Goal: Information Seeking & Learning: Learn about a topic

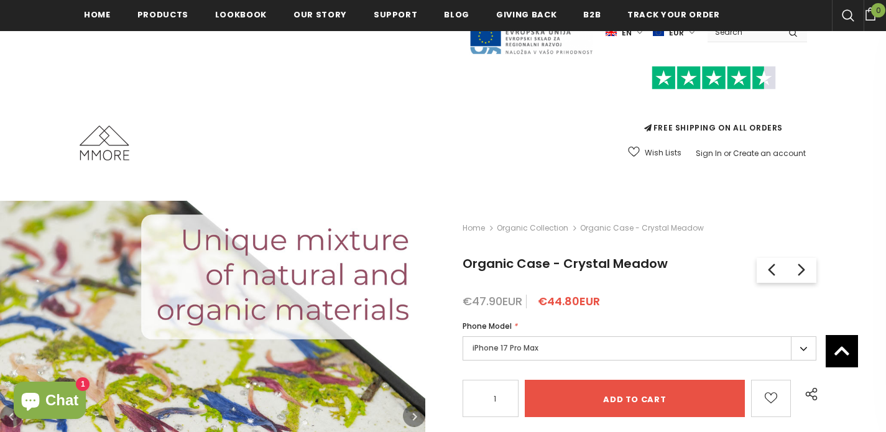
scroll to position [203, 0]
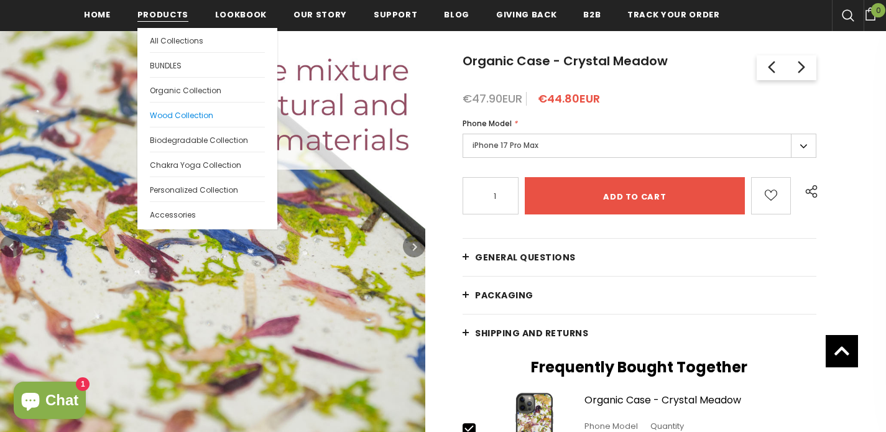
click at [172, 108] on link "Wood Collection" at bounding box center [207, 114] width 115 height 25
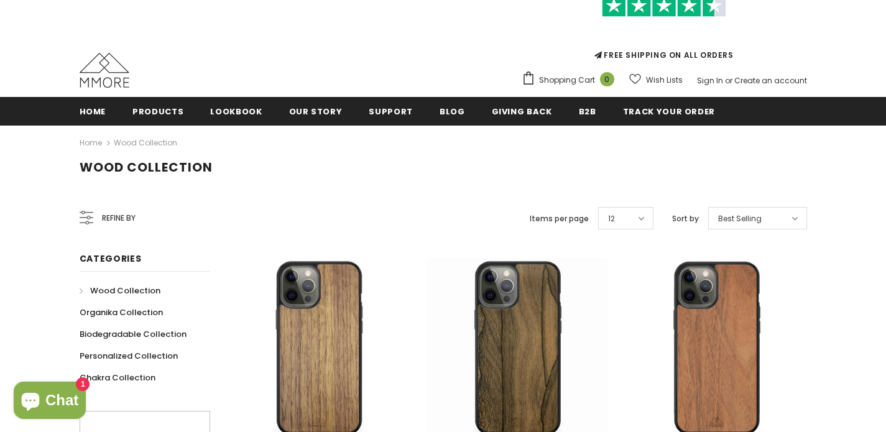
scroll to position [215, 0]
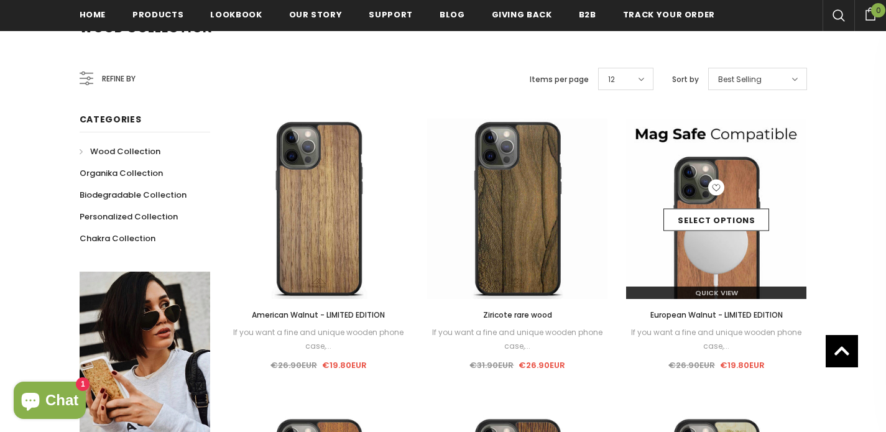
click at [697, 261] on img at bounding box center [716, 209] width 180 height 180
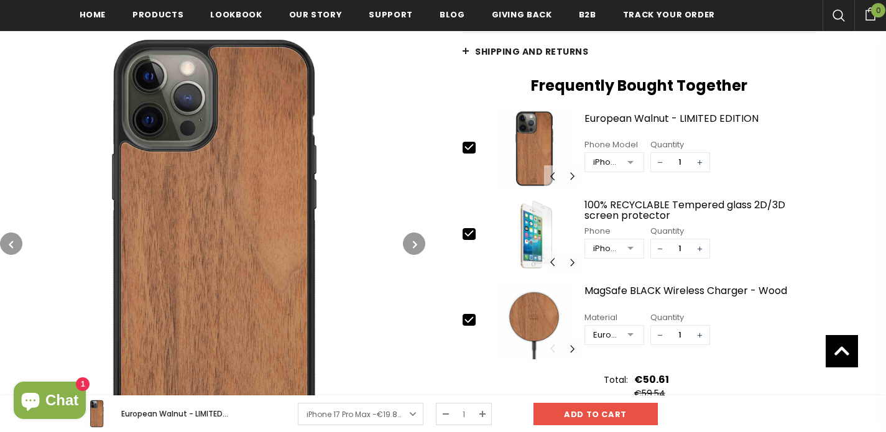
scroll to position [358, 0]
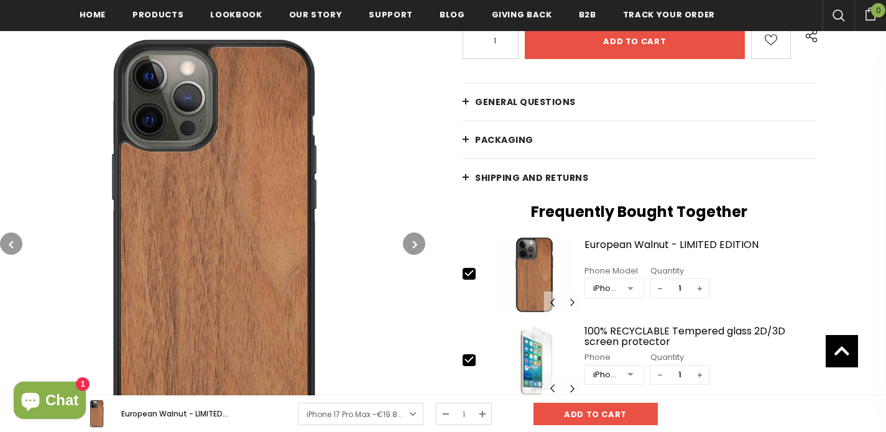
click at [413, 242] on icon "button" at bounding box center [415, 244] width 4 height 12
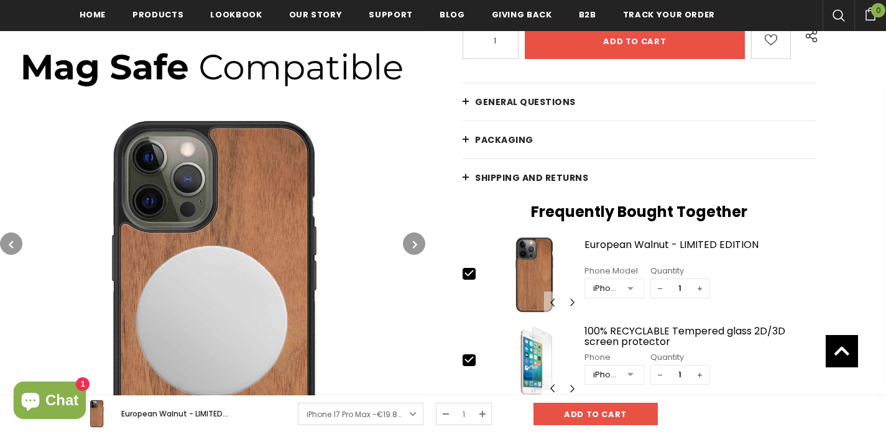
click at [413, 242] on icon "button" at bounding box center [415, 244] width 4 height 12
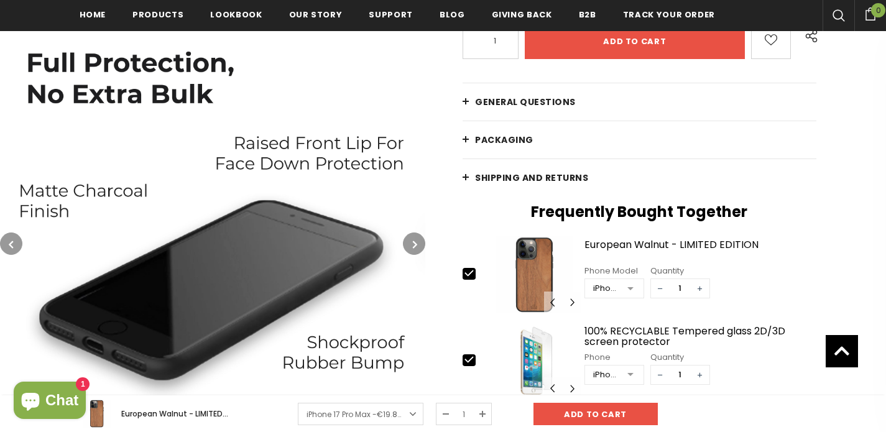
click at [413, 242] on icon "button" at bounding box center [415, 244] width 4 height 12
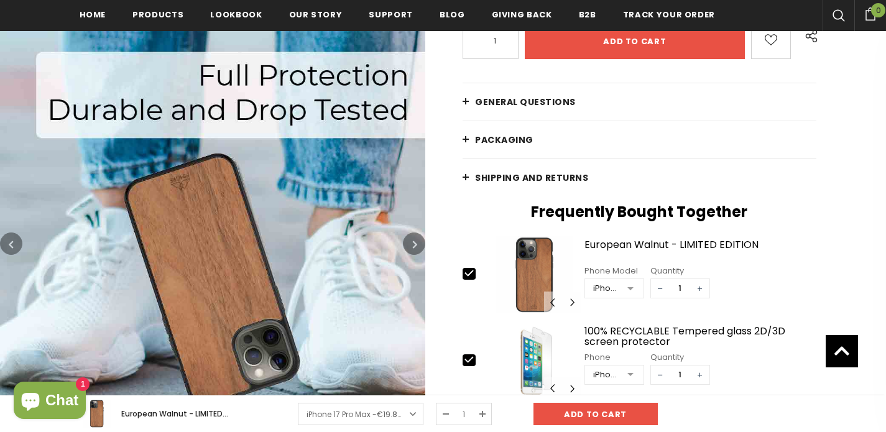
click at [413, 242] on icon "button" at bounding box center [415, 244] width 4 height 12
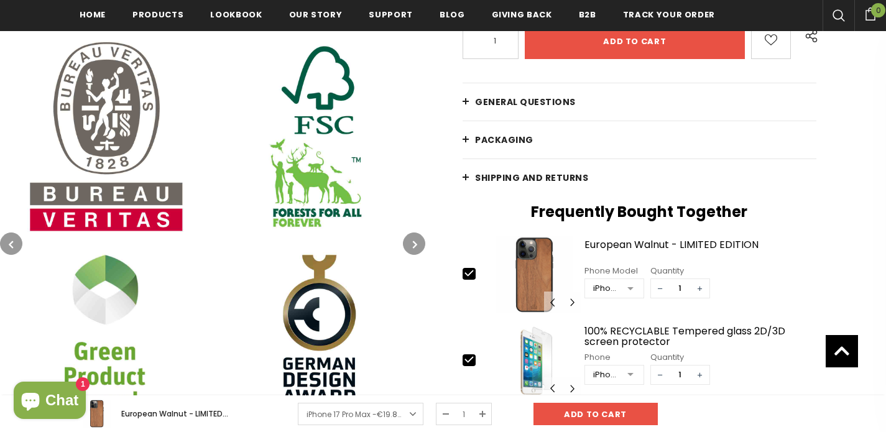
click at [413, 242] on icon "button" at bounding box center [415, 244] width 4 height 12
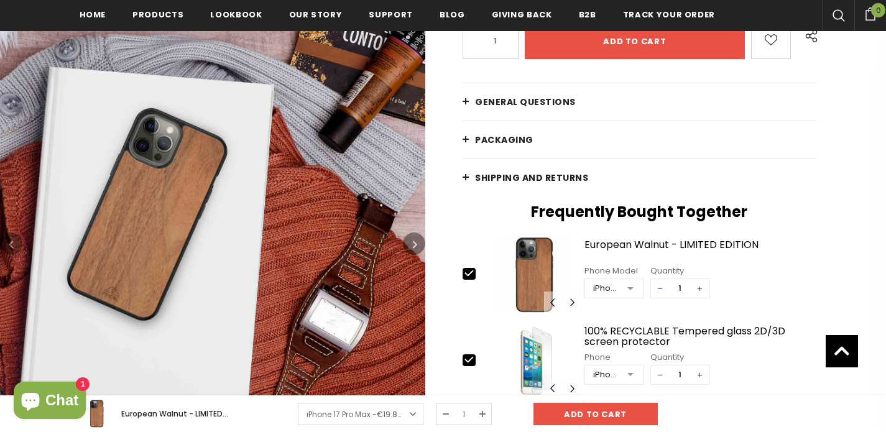
click at [413, 242] on icon "button" at bounding box center [415, 244] width 4 height 12
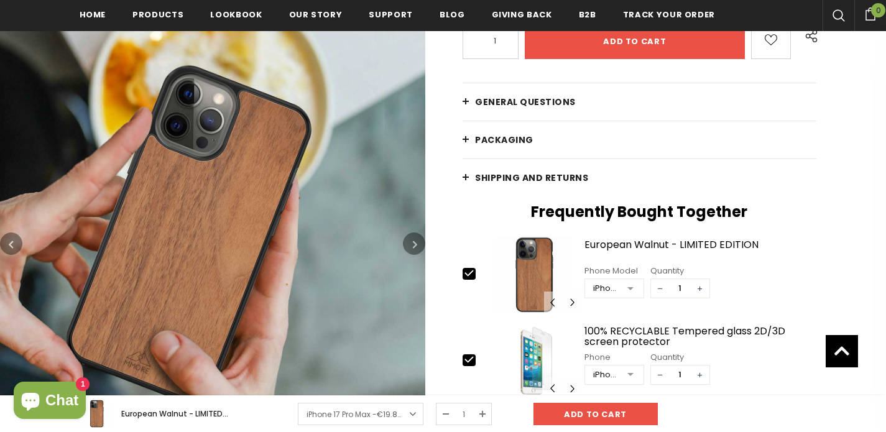
click at [413, 242] on icon "button" at bounding box center [415, 244] width 4 height 12
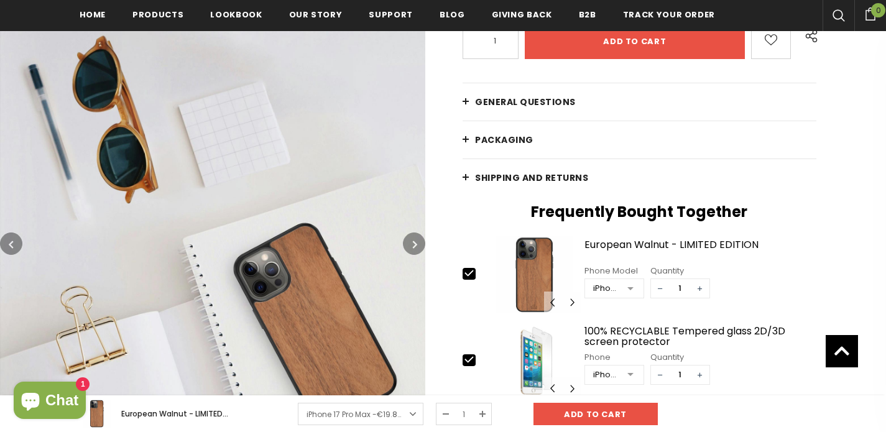
click at [413, 242] on icon "button" at bounding box center [415, 244] width 4 height 12
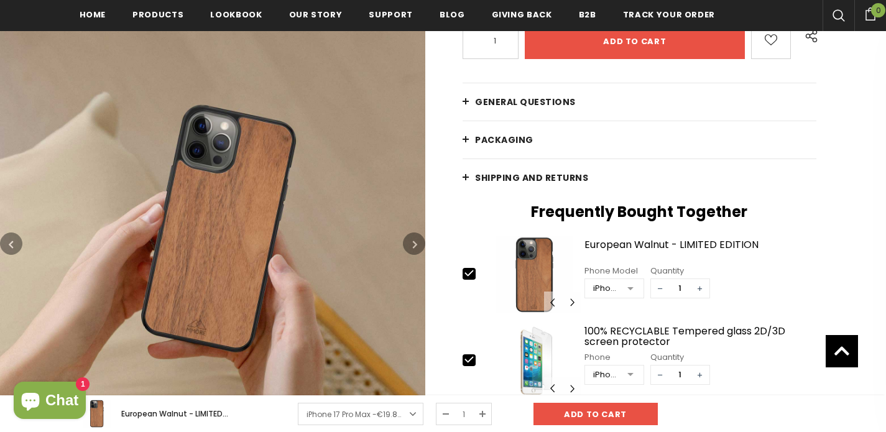
click at [413, 242] on icon "button" at bounding box center [415, 244] width 4 height 12
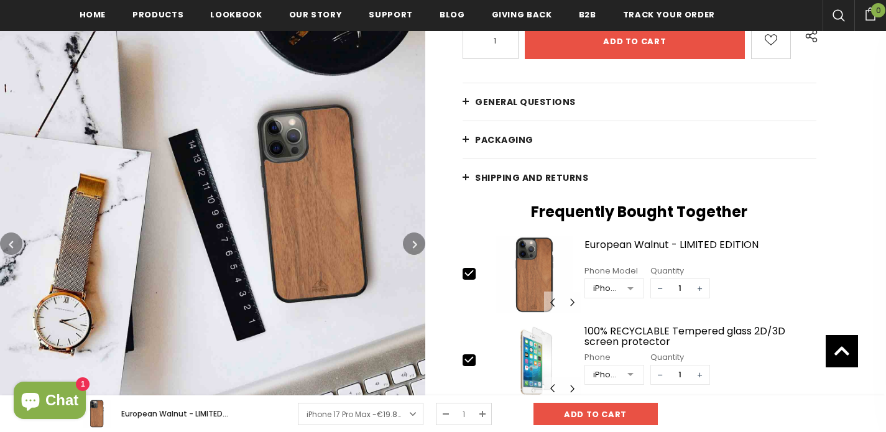
click at [413, 242] on icon "button" at bounding box center [415, 244] width 4 height 12
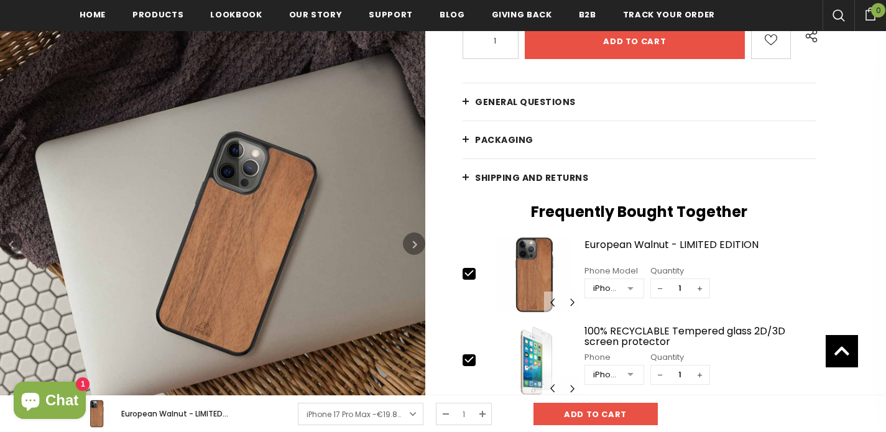
click at [413, 242] on icon "button" at bounding box center [415, 244] width 4 height 12
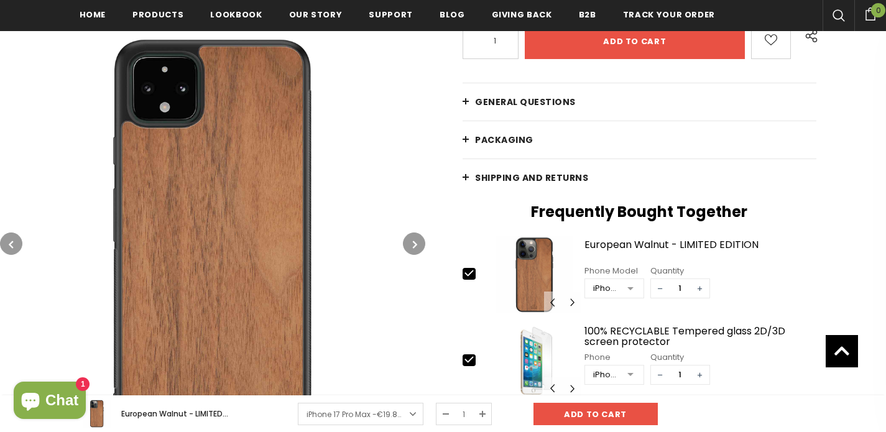
click at [413, 242] on icon "button" at bounding box center [415, 244] width 4 height 12
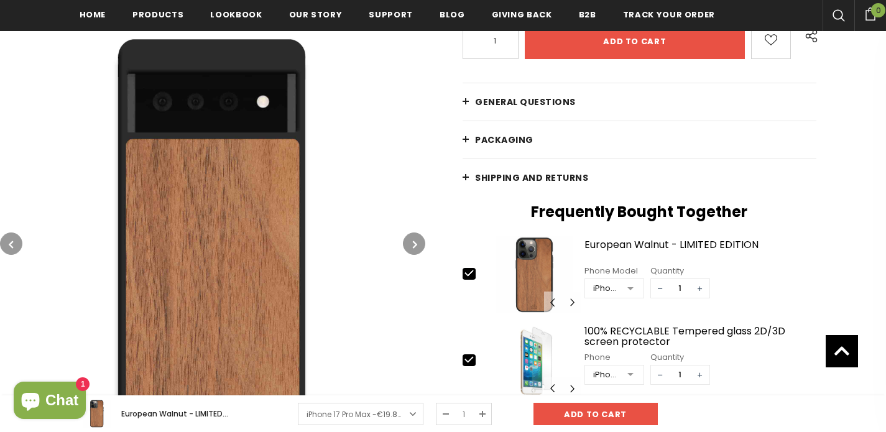
click at [413, 242] on icon "button" at bounding box center [415, 244] width 4 height 12
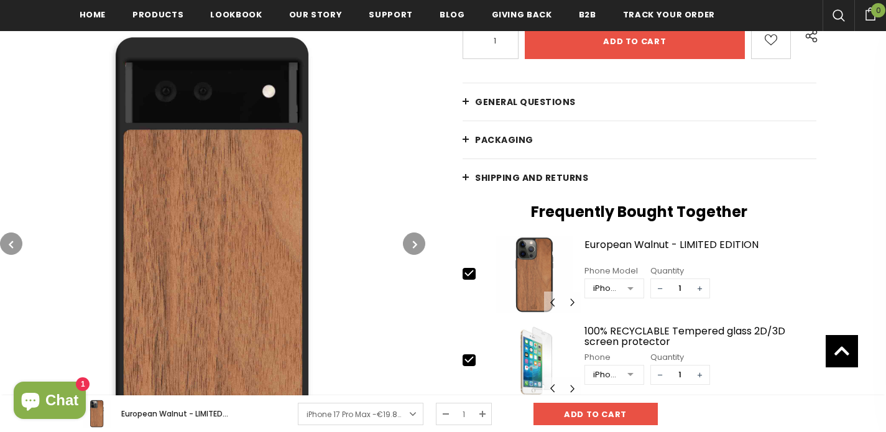
click at [413, 242] on icon "button" at bounding box center [415, 244] width 4 height 12
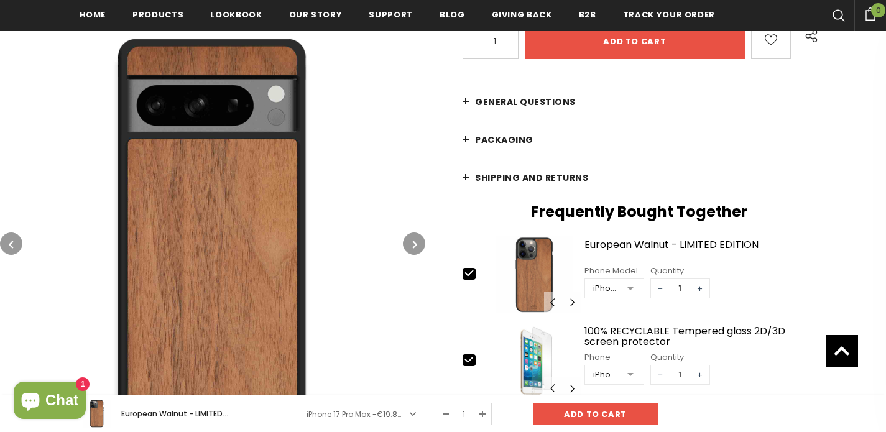
click at [413, 242] on icon "button" at bounding box center [415, 244] width 4 height 12
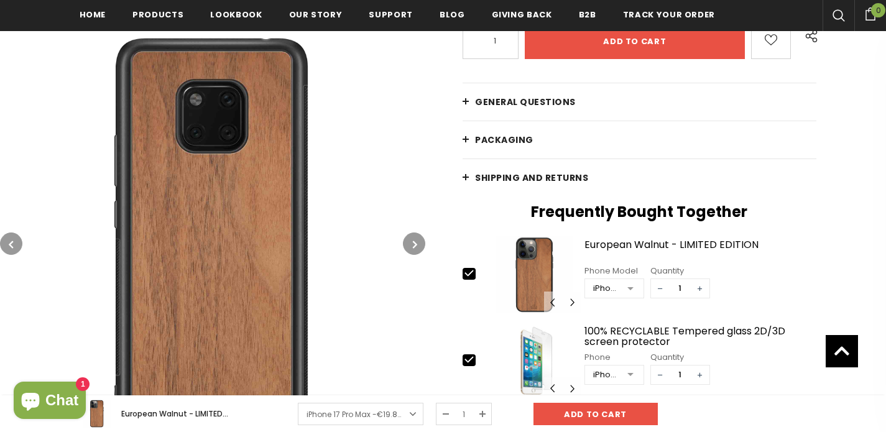
click at [413, 242] on icon "button" at bounding box center [415, 244] width 4 height 12
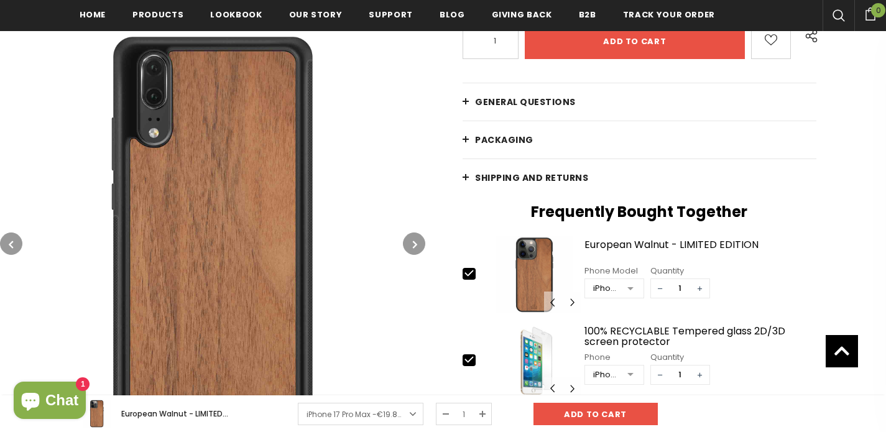
click at [413, 242] on icon "button" at bounding box center [415, 244] width 4 height 12
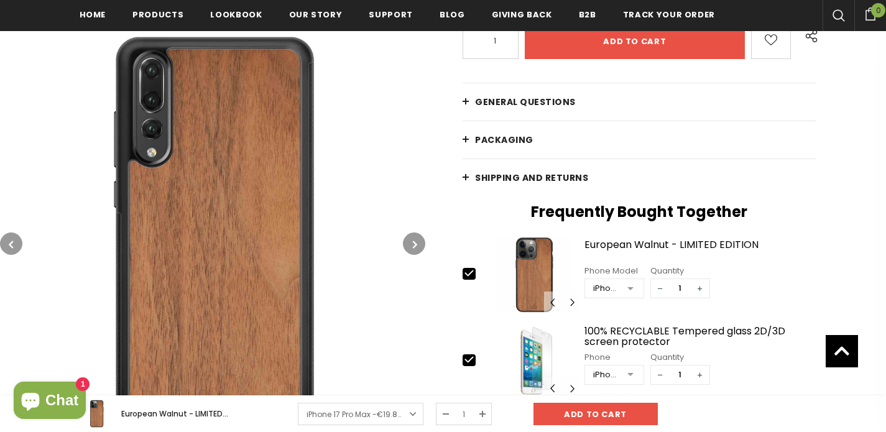
click at [413, 242] on icon "button" at bounding box center [415, 244] width 4 height 12
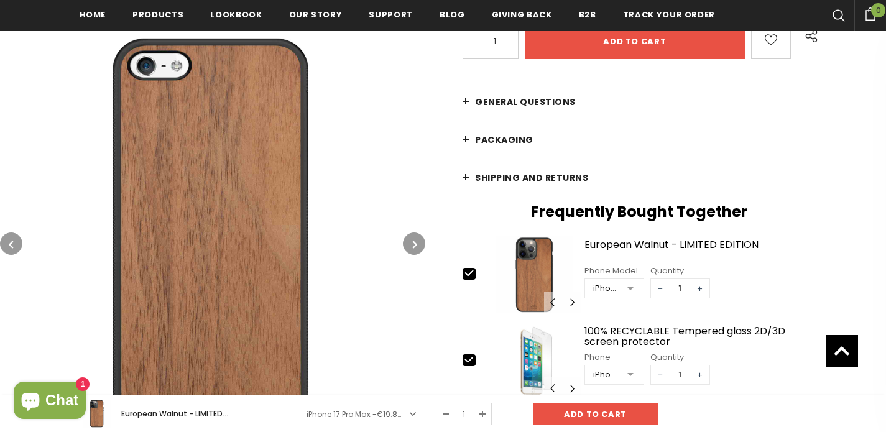
click at [413, 242] on icon "button" at bounding box center [415, 244] width 4 height 12
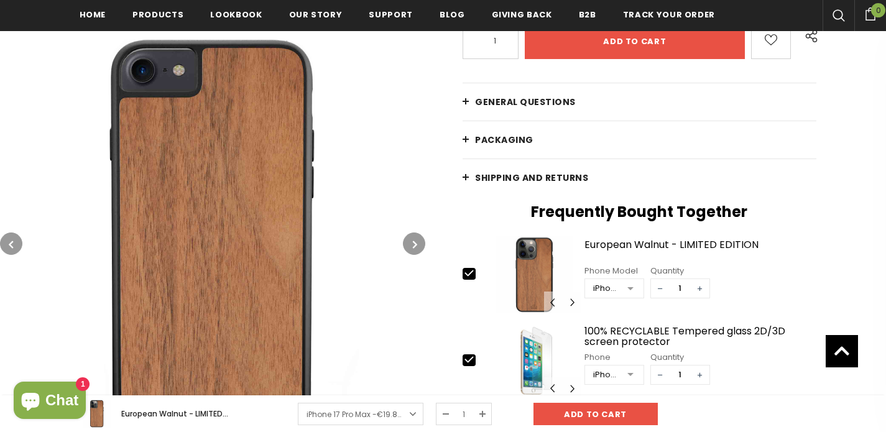
click at [413, 242] on icon "button" at bounding box center [415, 244] width 4 height 12
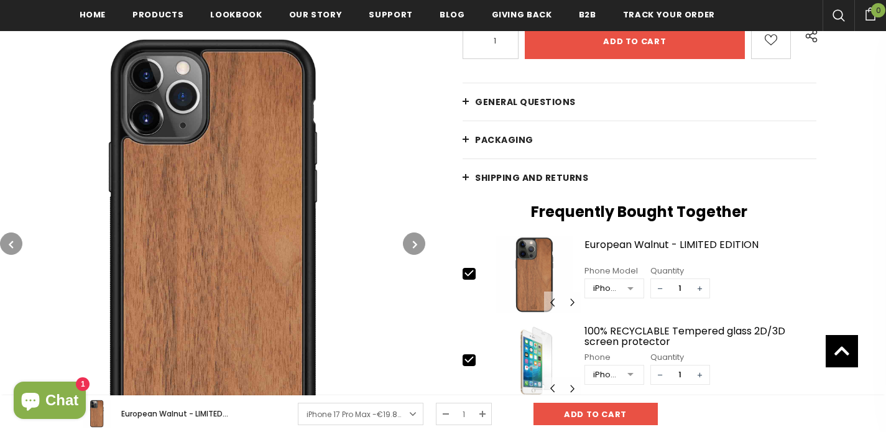
click at [413, 242] on icon "button" at bounding box center [415, 244] width 4 height 12
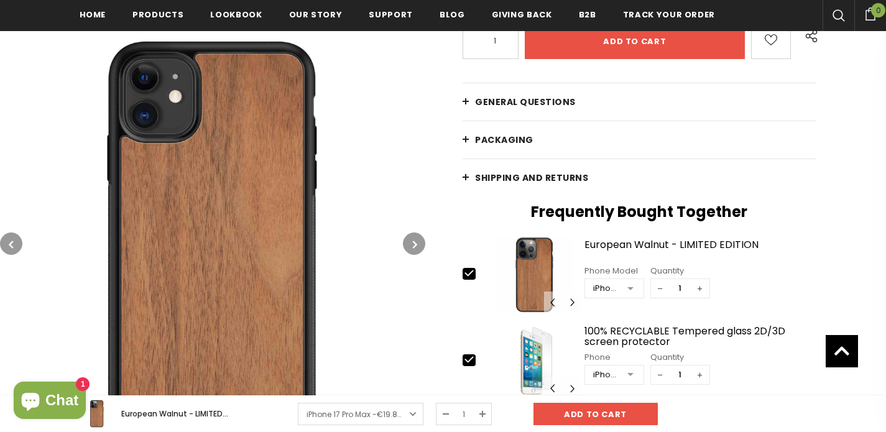
click at [417, 239] on icon "button" at bounding box center [415, 244] width 4 height 12
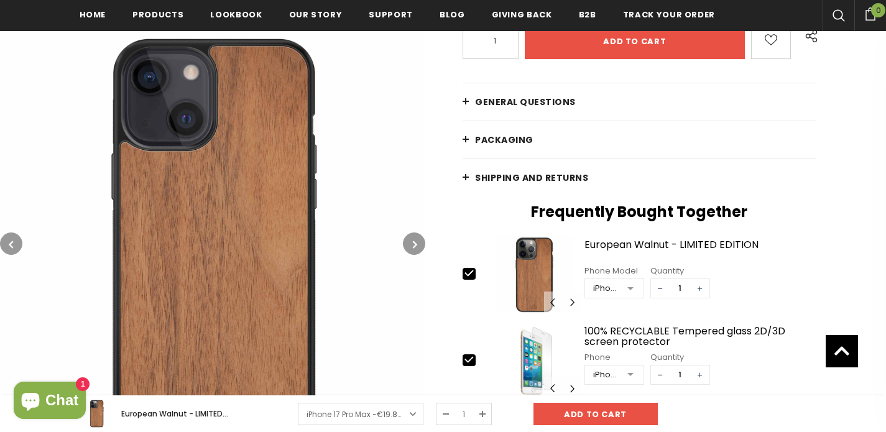
click at [417, 239] on icon "button" at bounding box center [415, 244] width 4 height 12
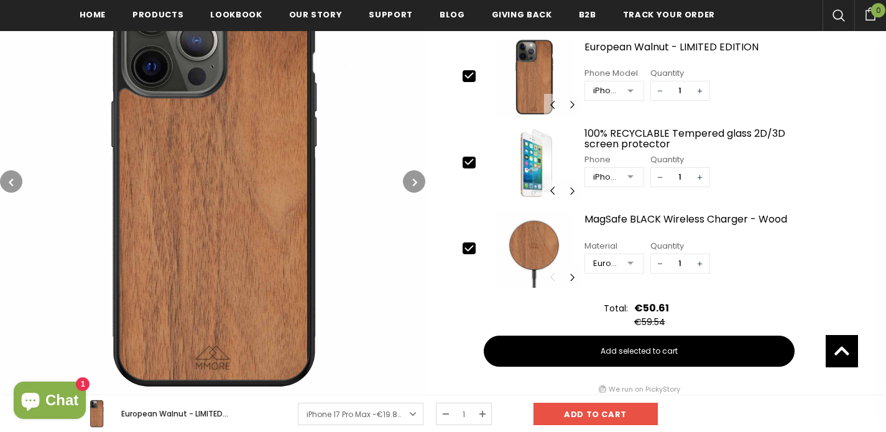
scroll to position [613, 0]
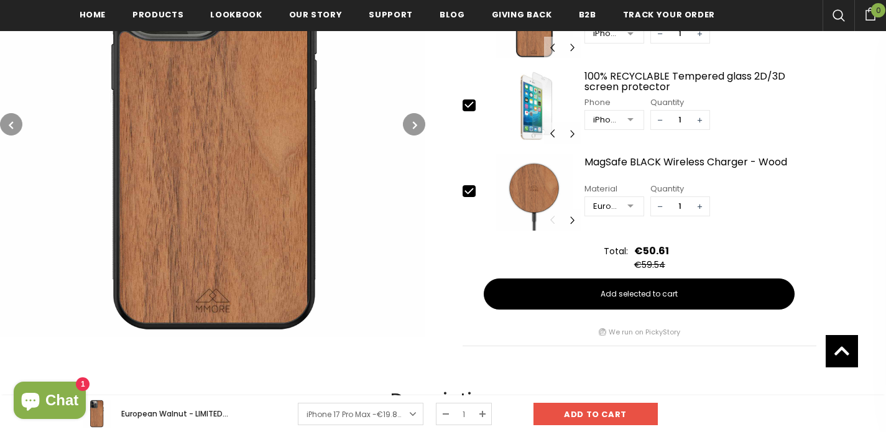
click at [410, 125] on button "button" at bounding box center [414, 124] width 22 height 22
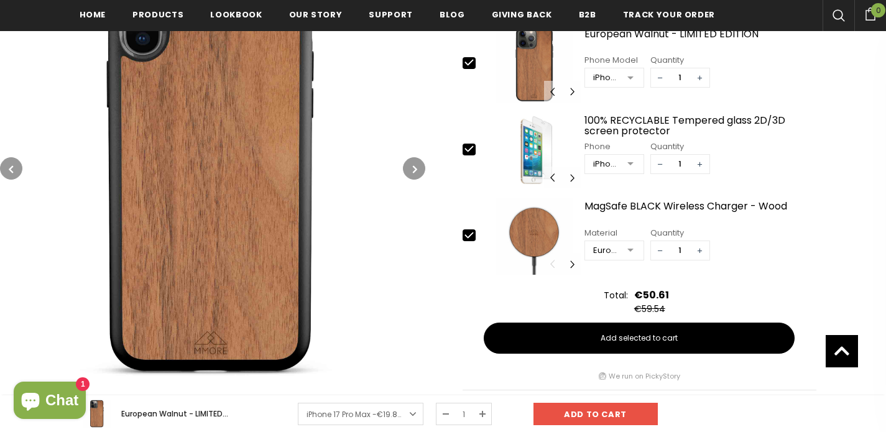
scroll to position [570, 0]
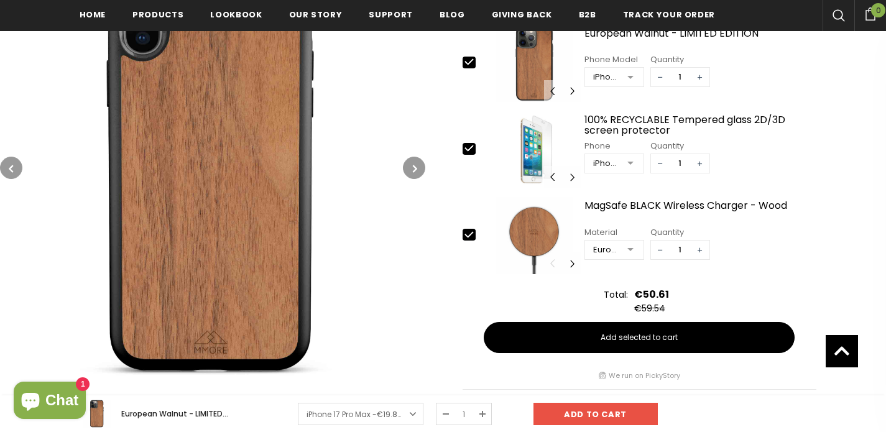
click at [407, 165] on button "button" at bounding box center [414, 168] width 22 height 22
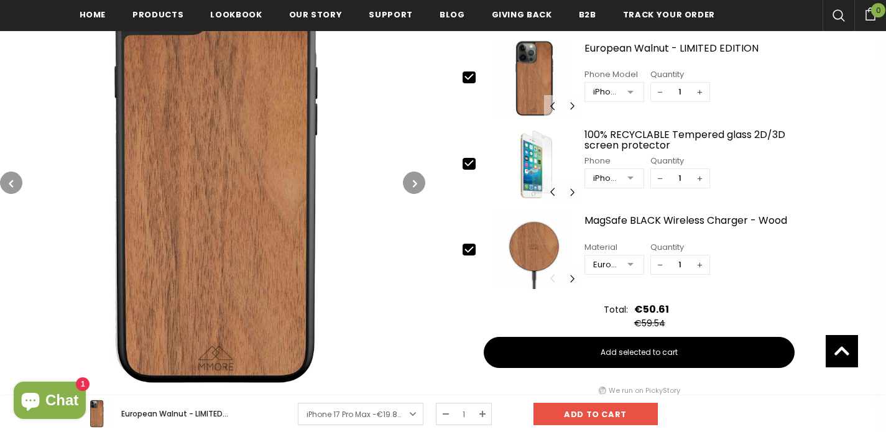
scroll to position [556, 0]
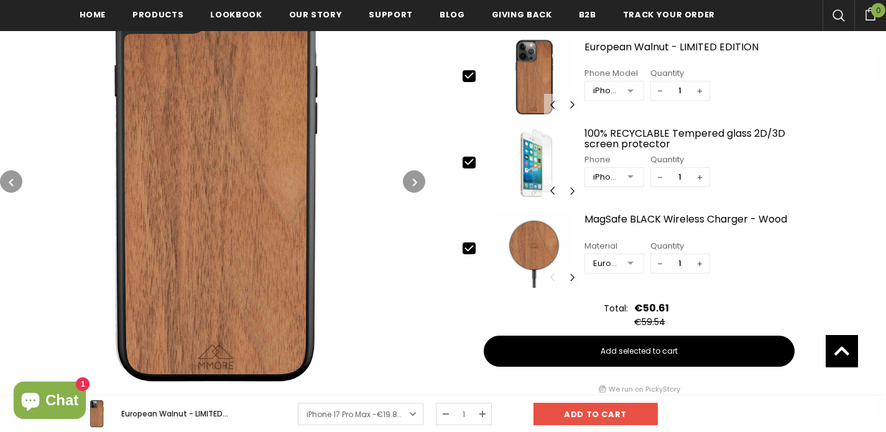
click at [413, 176] on icon "button" at bounding box center [415, 182] width 4 height 12
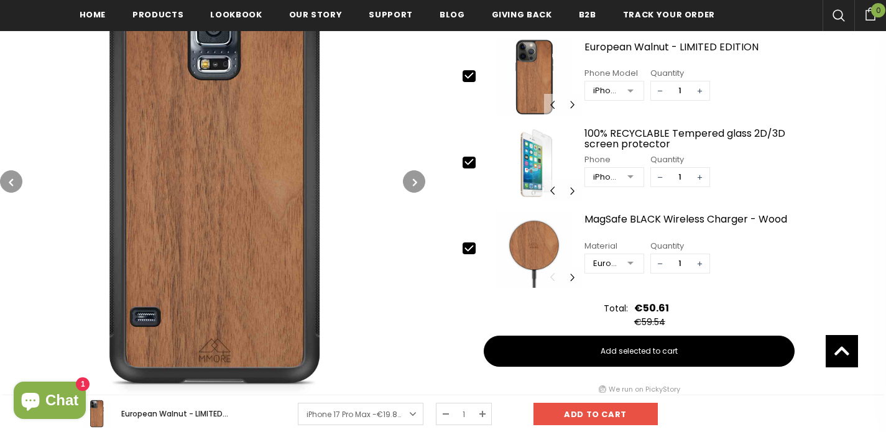
click at [413, 176] on icon "button" at bounding box center [415, 182] width 4 height 12
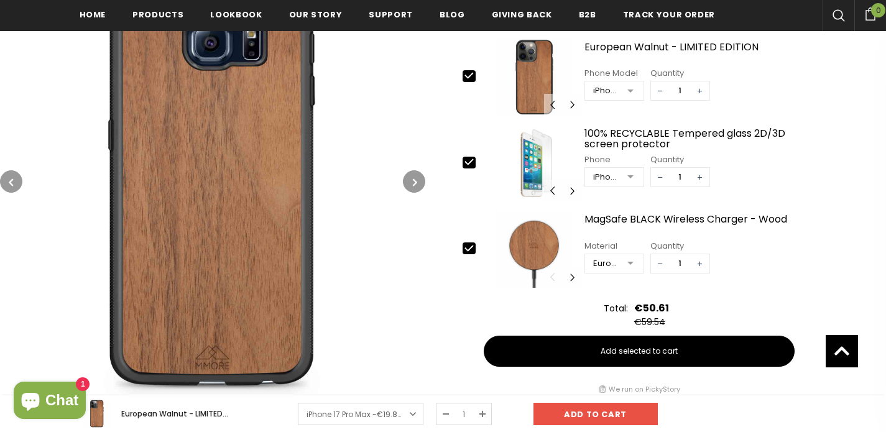
click at [413, 176] on icon "button" at bounding box center [415, 182] width 4 height 12
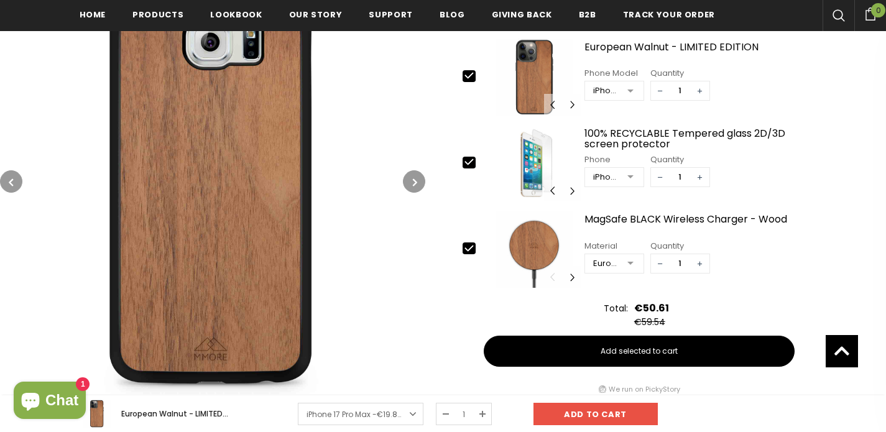
click at [413, 176] on icon "button" at bounding box center [415, 182] width 4 height 12
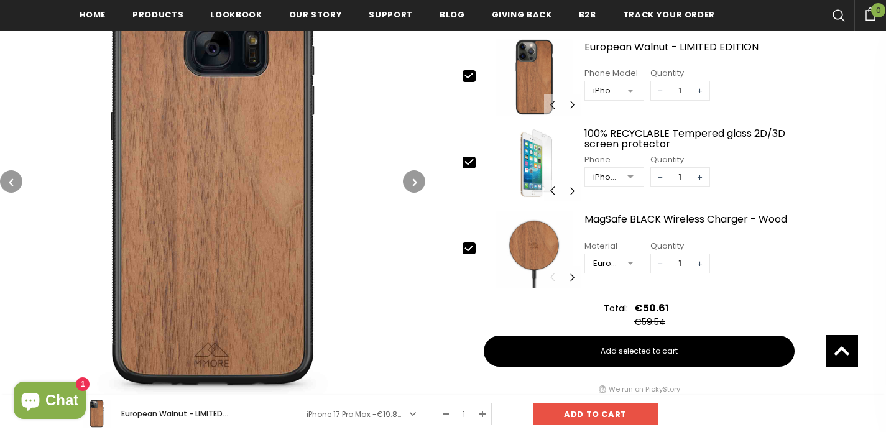
click at [413, 176] on icon "button" at bounding box center [415, 182] width 4 height 12
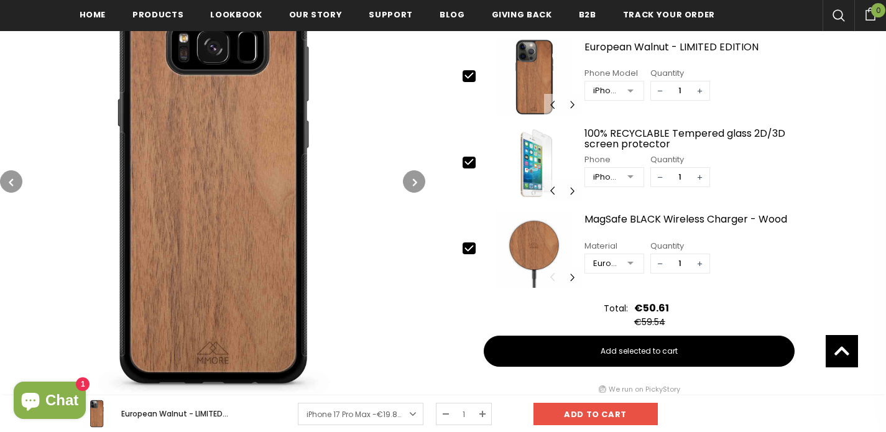
click at [413, 176] on icon "button" at bounding box center [415, 182] width 4 height 12
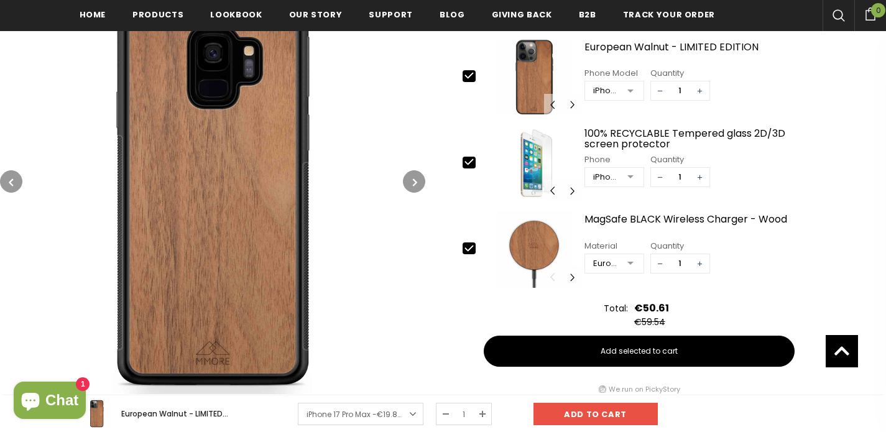
click at [413, 176] on icon "button" at bounding box center [415, 182] width 4 height 12
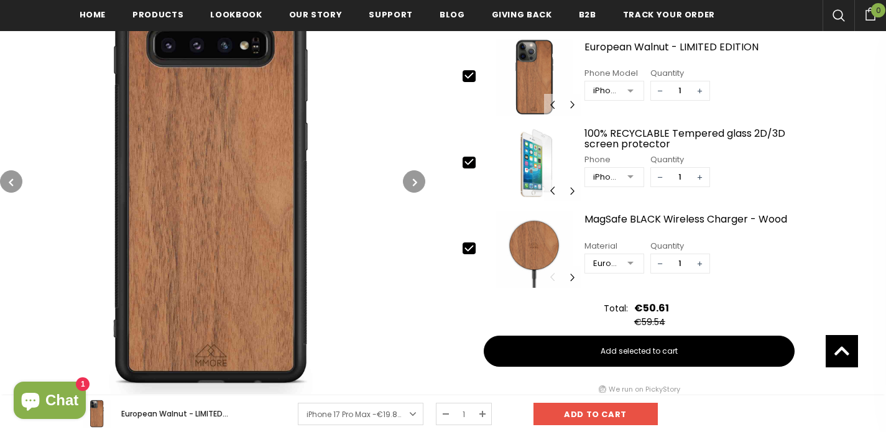
click at [413, 172] on button "button" at bounding box center [414, 181] width 22 height 22
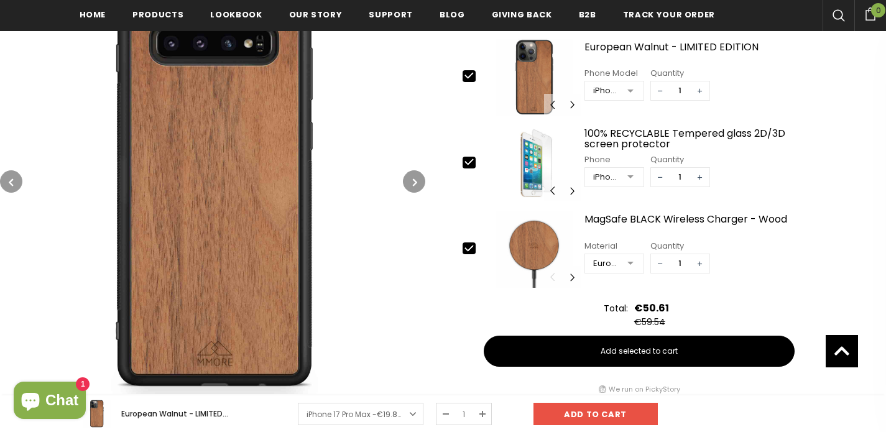
click at [413, 172] on button "button" at bounding box center [414, 181] width 22 height 22
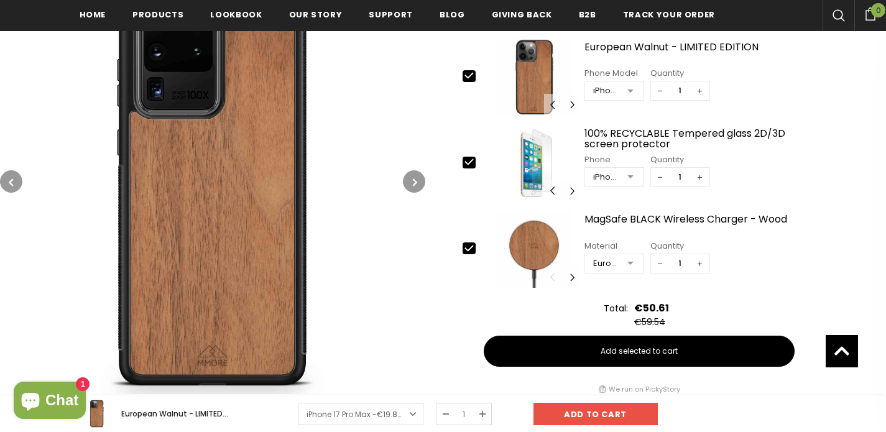
click at [413, 172] on button "button" at bounding box center [414, 181] width 22 height 22
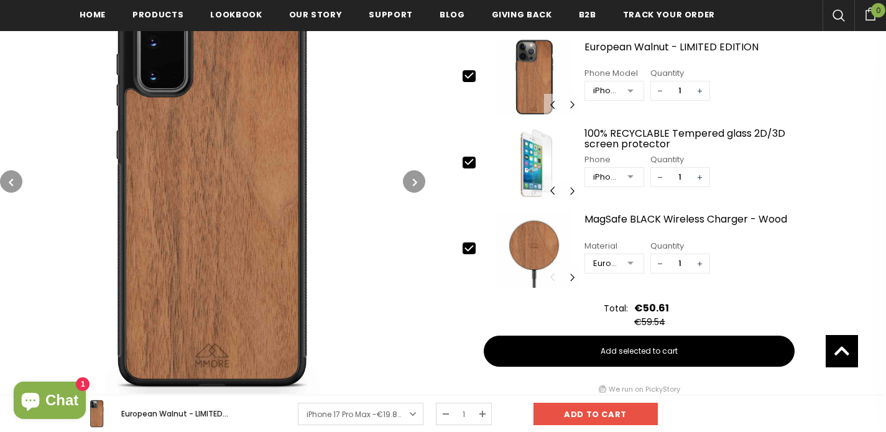
click at [413, 172] on button "button" at bounding box center [414, 181] width 22 height 22
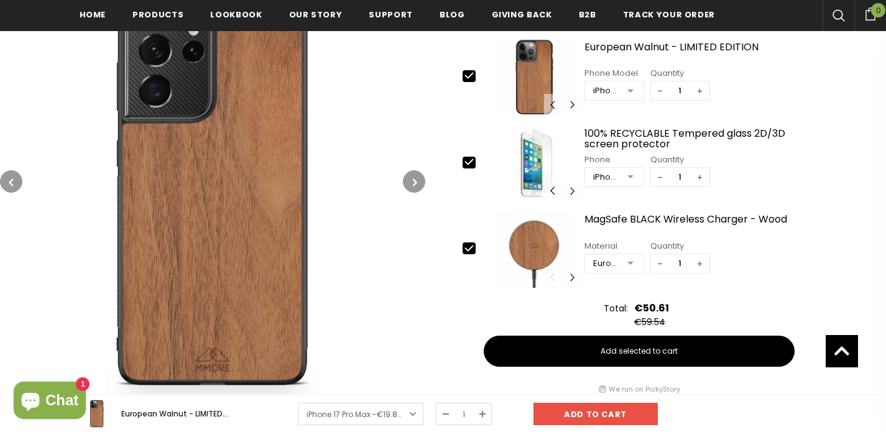
click at [413, 172] on button "button" at bounding box center [414, 181] width 22 height 22
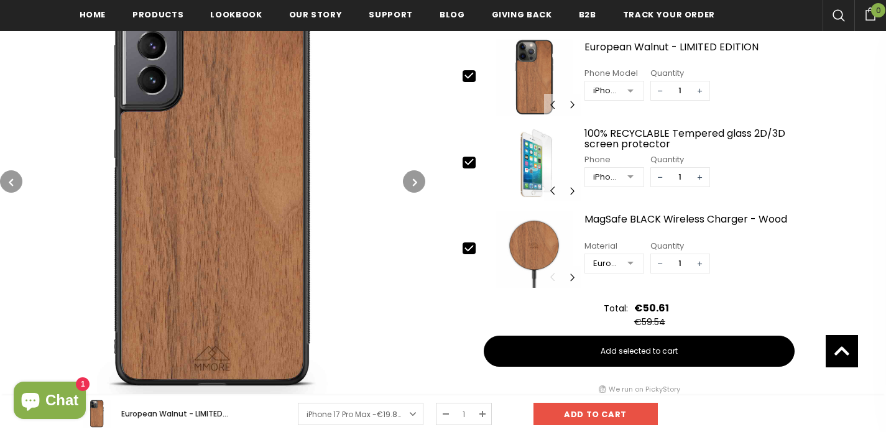
click at [413, 172] on button "button" at bounding box center [414, 181] width 22 height 22
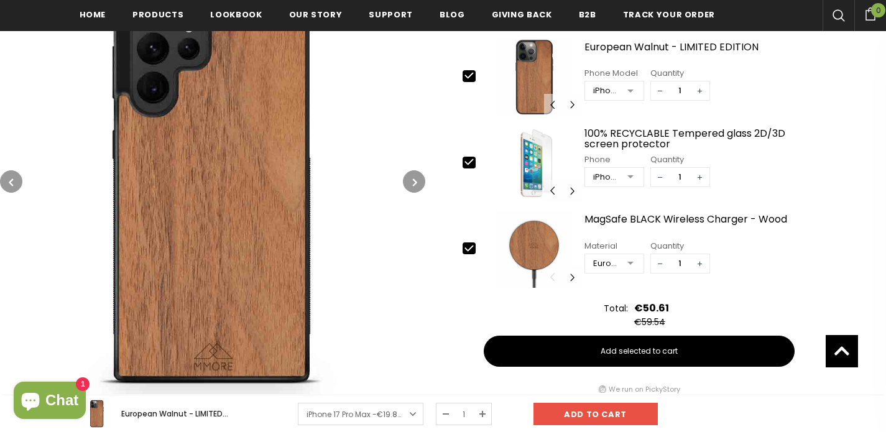
click at [413, 172] on button "button" at bounding box center [414, 181] width 22 height 22
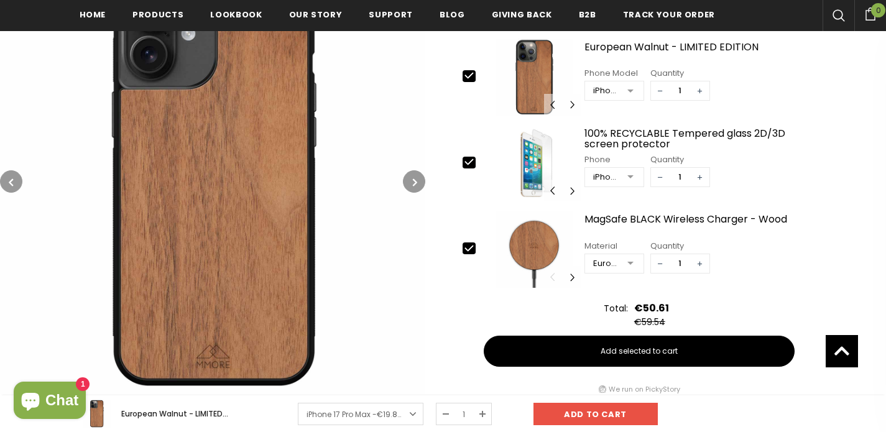
click at [413, 172] on button "button" at bounding box center [414, 181] width 22 height 22
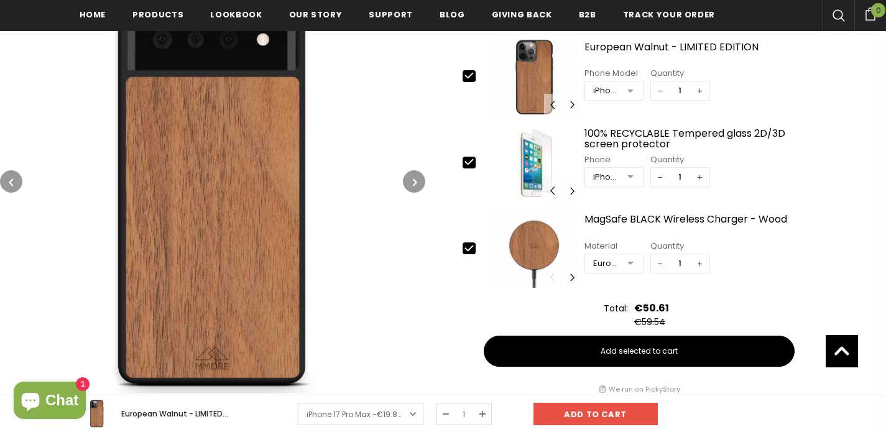
click at [413, 172] on button "button" at bounding box center [414, 181] width 22 height 22
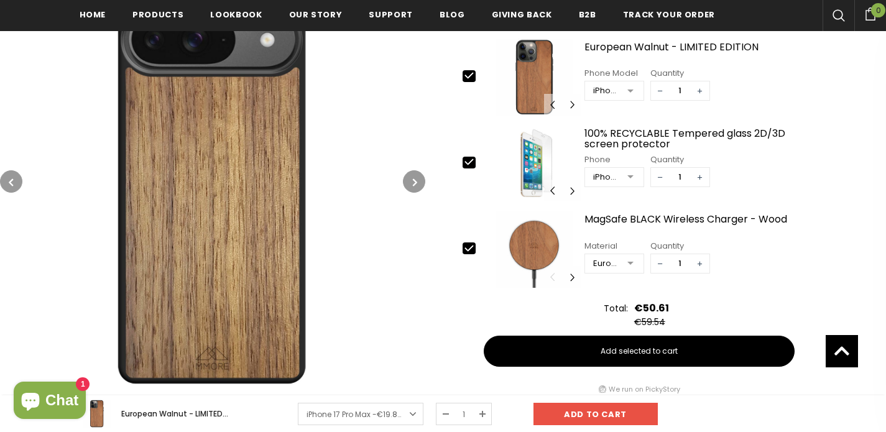
click at [413, 172] on button "button" at bounding box center [414, 181] width 22 height 22
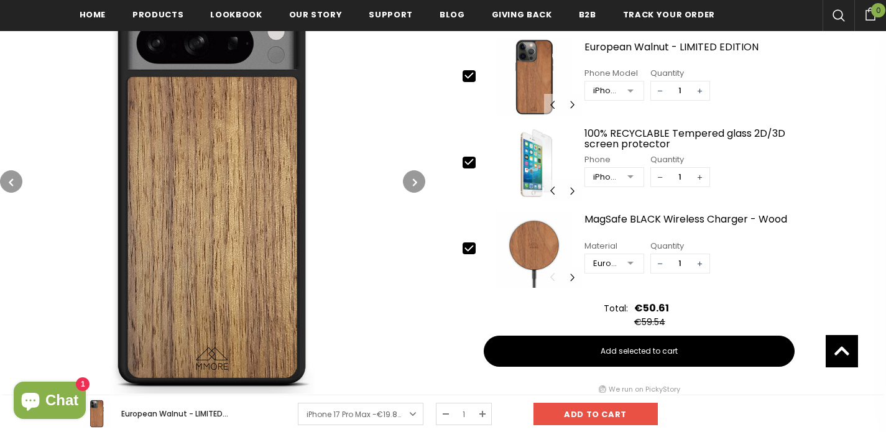
click at [413, 172] on button "button" at bounding box center [414, 181] width 22 height 22
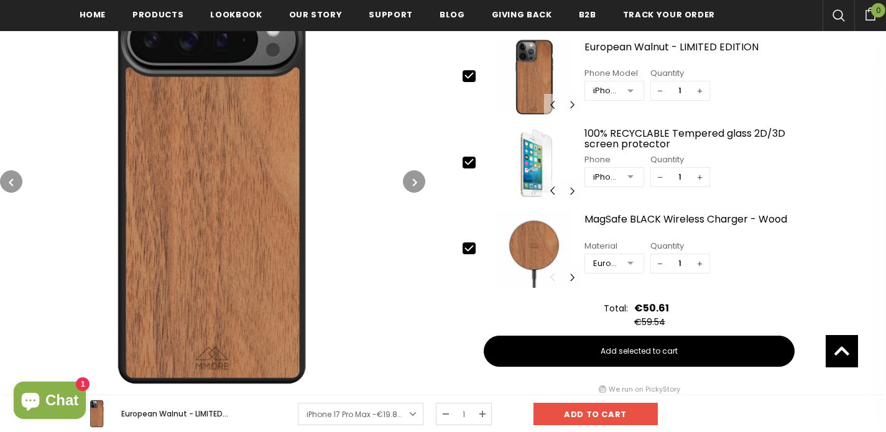
click at [413, 172] on button "button" at bounding box center [414, 181] width 22 height 22
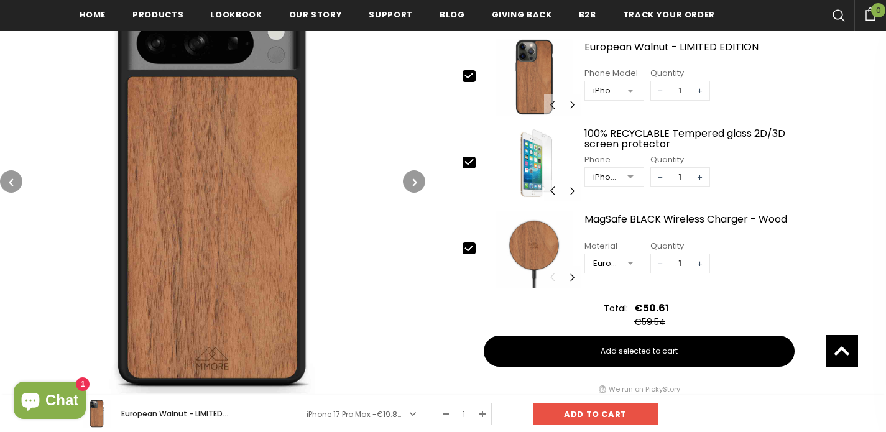
click at [413, 172] on button "button" at bounding box center [414, 181] width 22 height 22
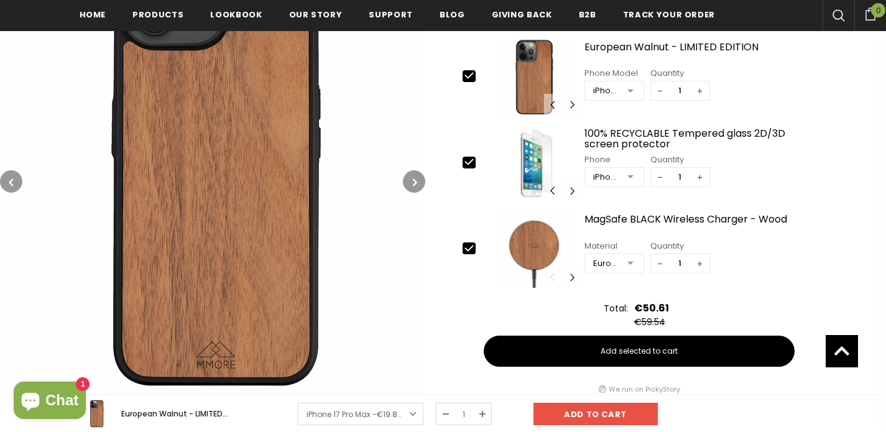
click at [413, 172] on button "button" at bounding box center [414, 181] width 22 height 22
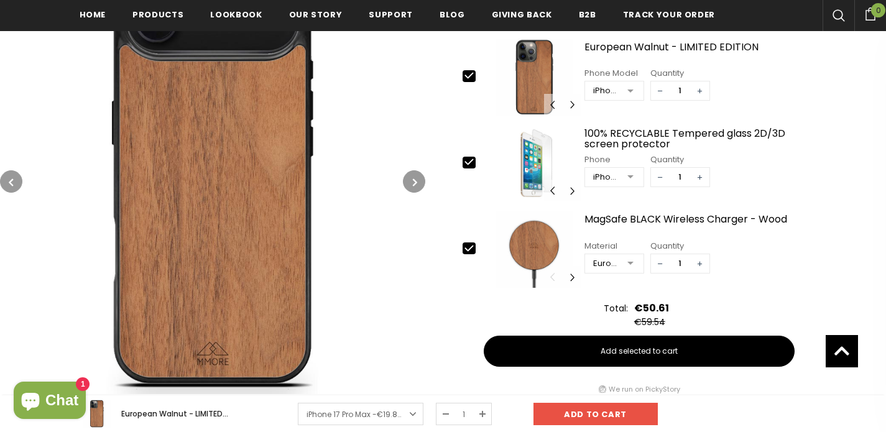
click at [413, 172] on button "button" at bounding box center [414, 181] width 22 height 22
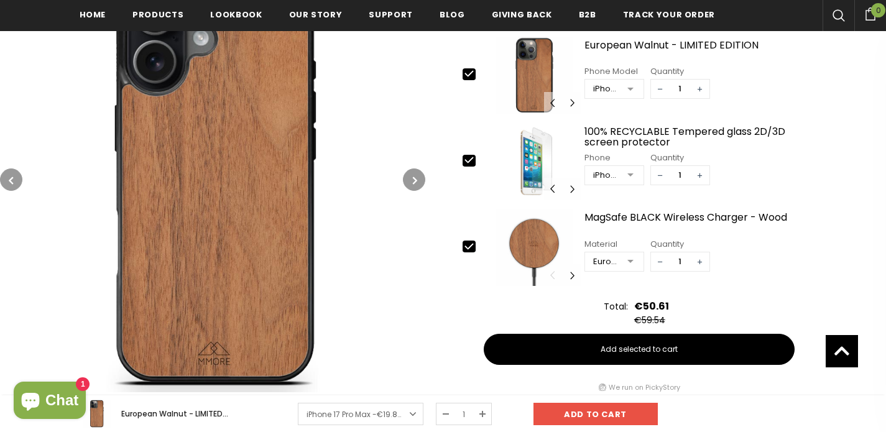
scroll to position [553, 0]
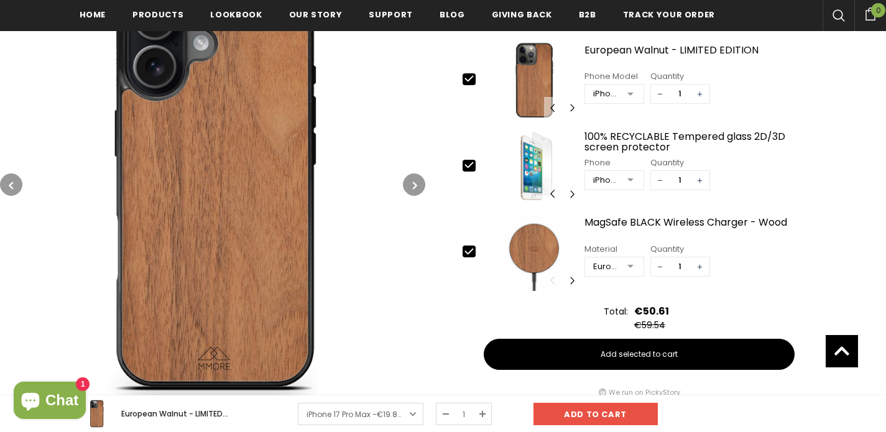
click at [413, 180] on icon "button" at bounding box center [415, 185] width 4 height 12
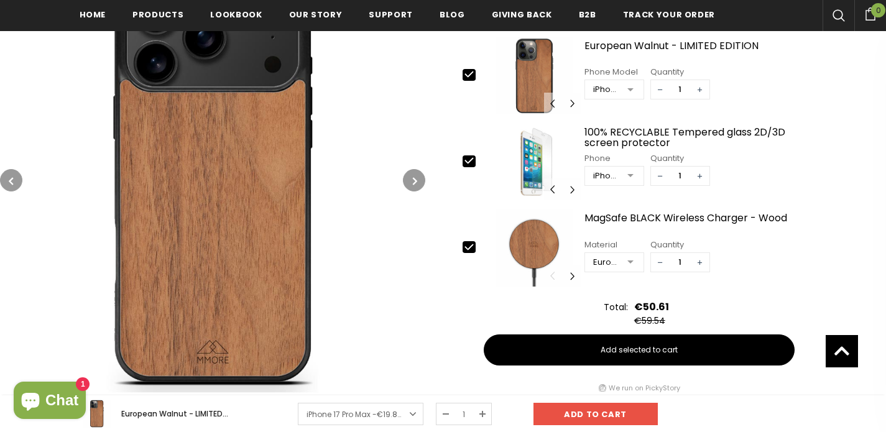
scroll to position [560, 0]
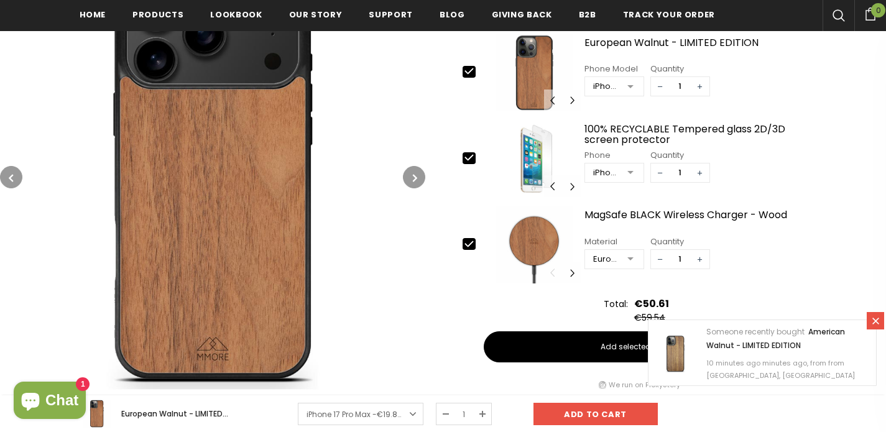
click at [410, 172] on button "button" at bounding box center [414, 177] width 22 height 22
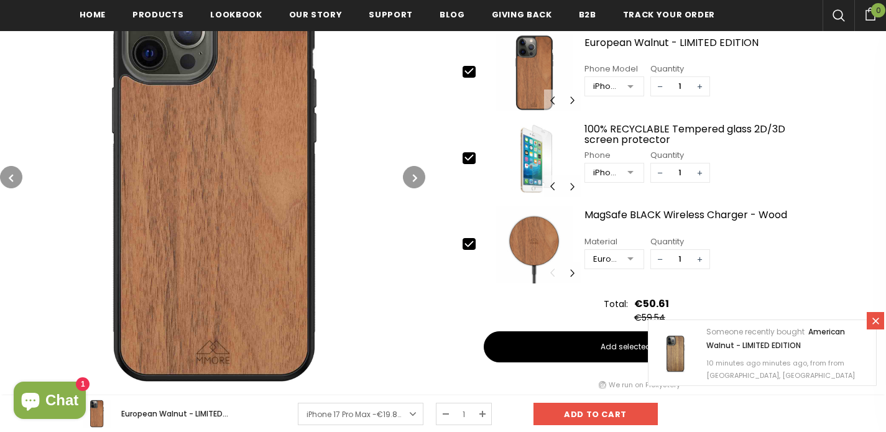
click at [413, 172] on icon "button" at bounding box center [415, 178] width 4 height 12
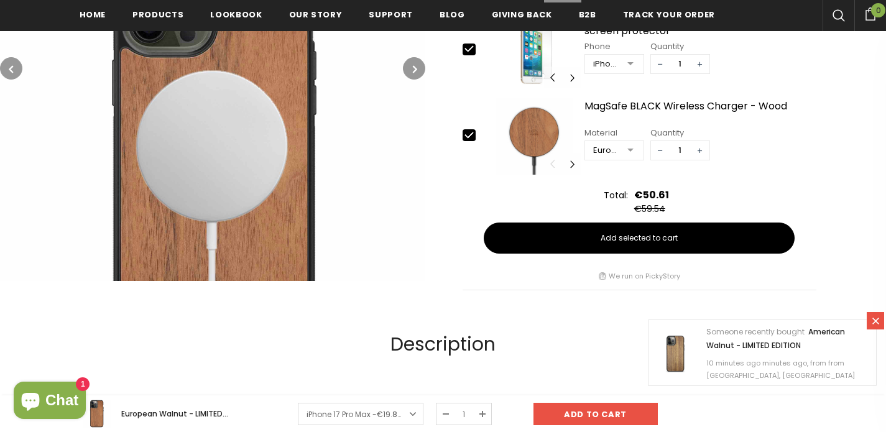
scroll to position [653, 0]
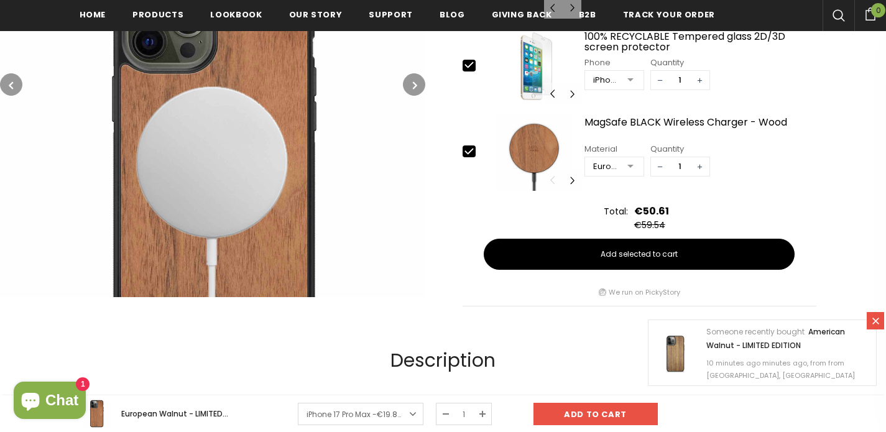
click at [410, 75] on button "button" at bounding box center [414, 84] width 22 height 22
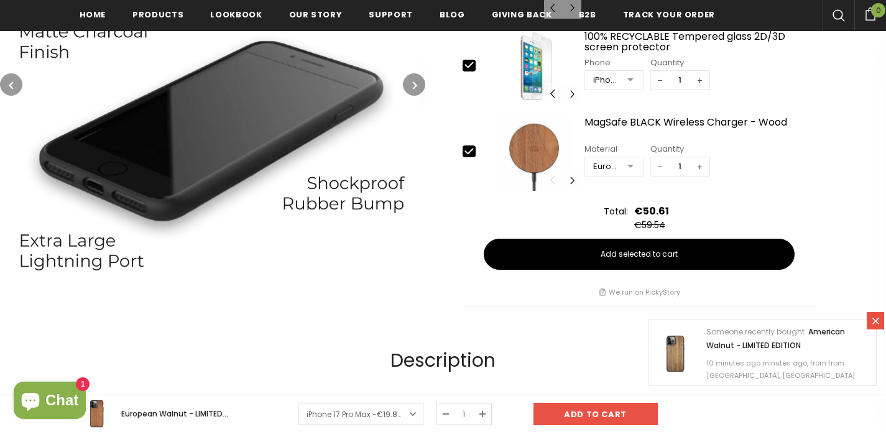
click at [410, 75] on button "button" at bounding box center [414, 84] width 22 height 22
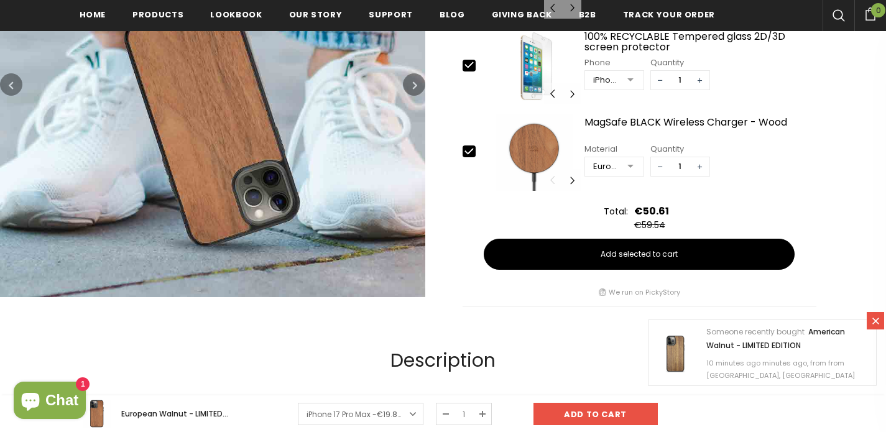
click at [410, 75] on button "button" at bounding box center [414, 84] width 22 height 22
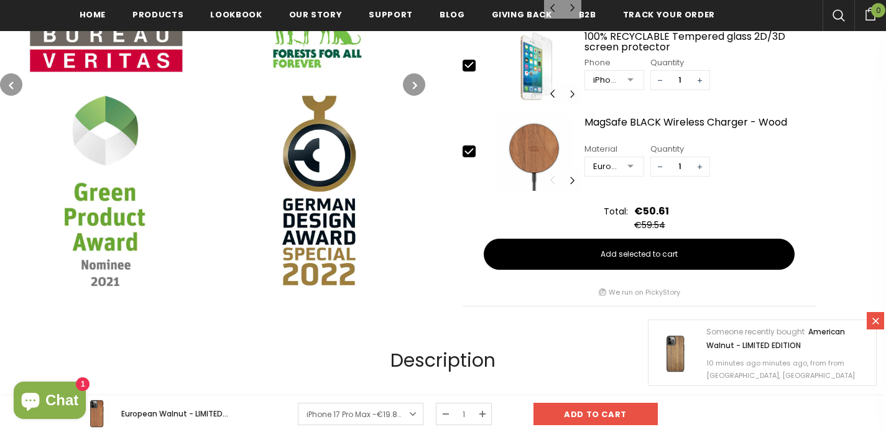
click at [411, 79] on button "button" at bounding box center [414, 84] width 22 height 22
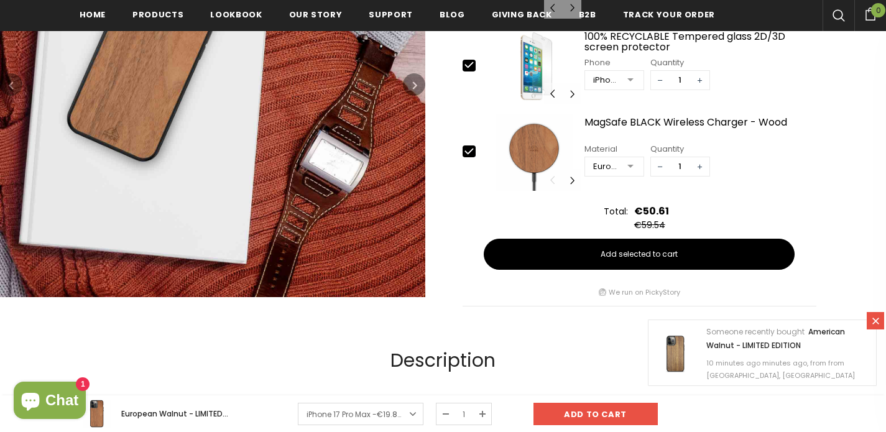
click at [411, 79] on button "button" at bounding box center [414, 84] width 22 height 22
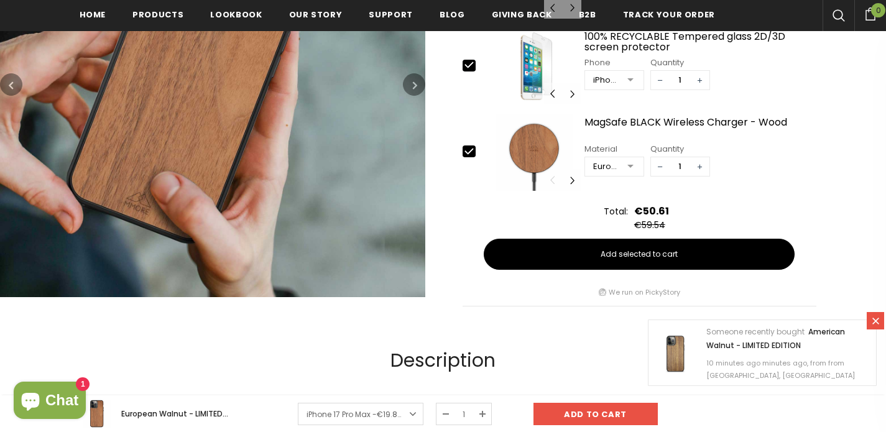
click at [411, 79] on button "button" at bounding box center [414, 84] width 22 height 22
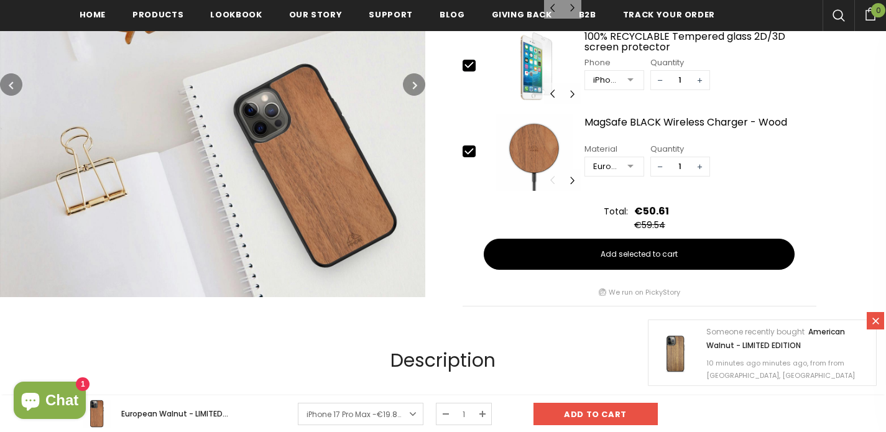
click at [411, 79] on button "button" at bounding box center [414, 84] width 22 height 22
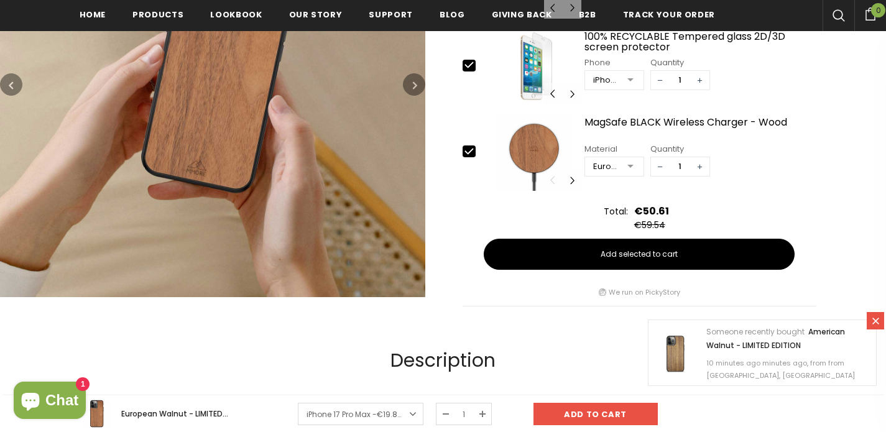
click at [411, 79] on button "button" at bounding box center [414, 84] width 22 height 22
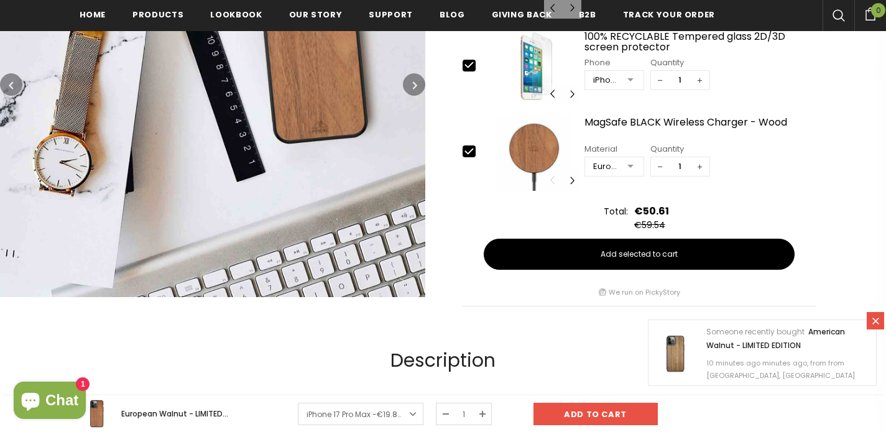
click at [411, 79] on button "button" at bounding box center [414, 84] width 22 height 22
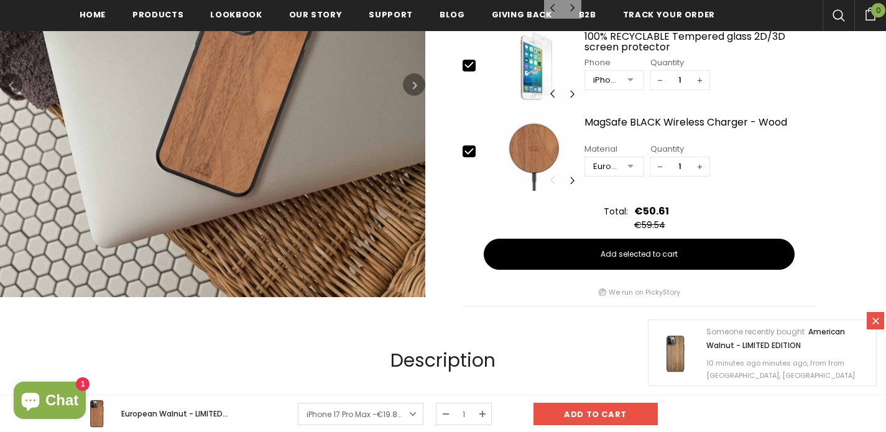
click at [411, 79] on button "button" at bounding box center [414, 84] width 22 height 22
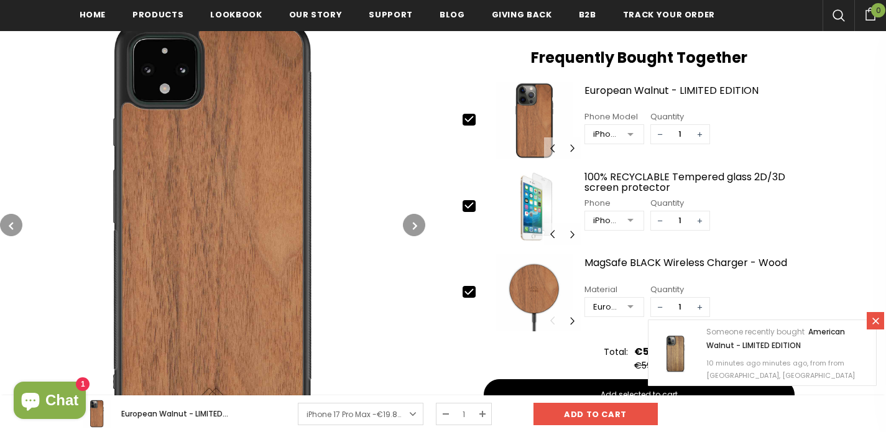
scroll to position [580, 0]
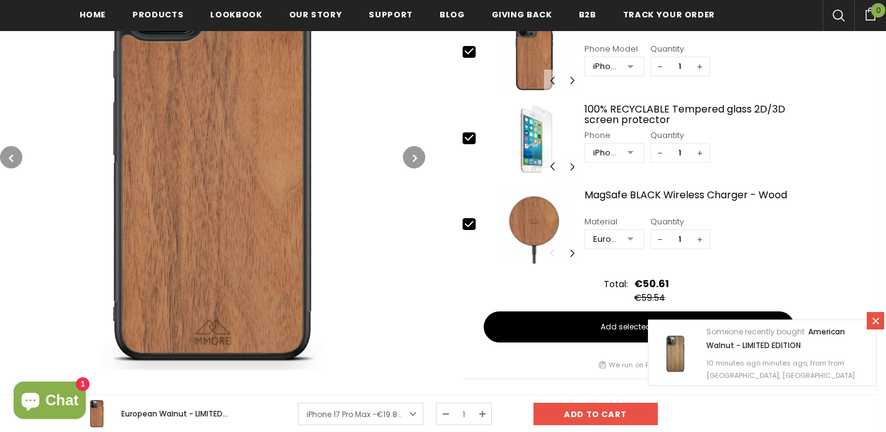
click at [413, 146] on button "button" at bounding box center [414, 157] width 22 height 22
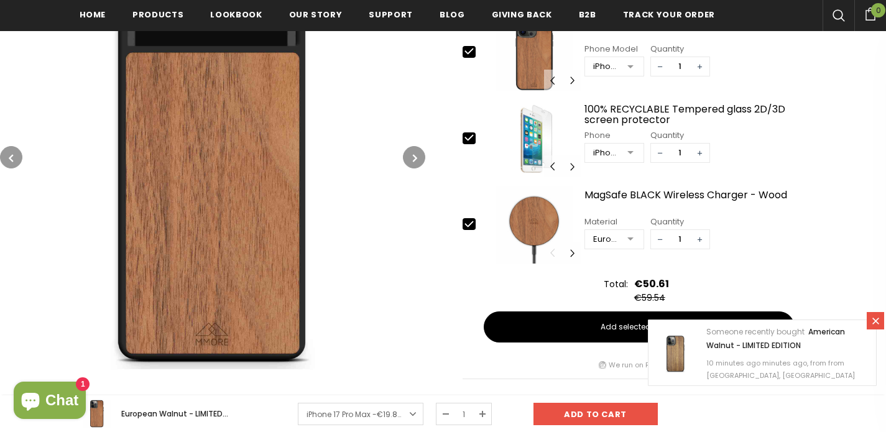
click at [413, 146] on button "button" at bounding box center [414, 157] width 22 height 22
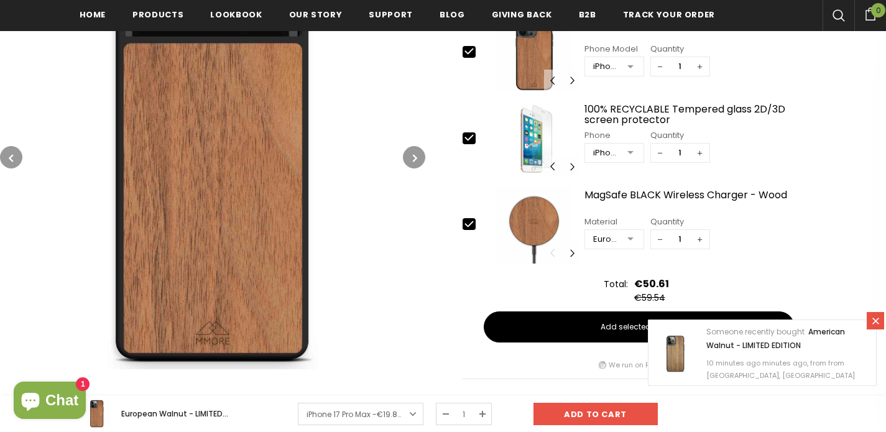
click at [413, 146] on button "button" at bounding box center [414, 157] width 22 height 22
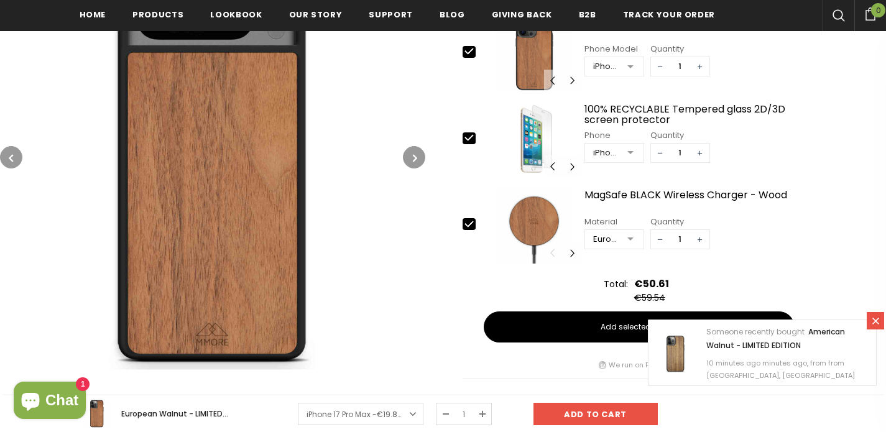
click at [413, 146] on button "button" at bounding box center [414, 157] width 22 height 22
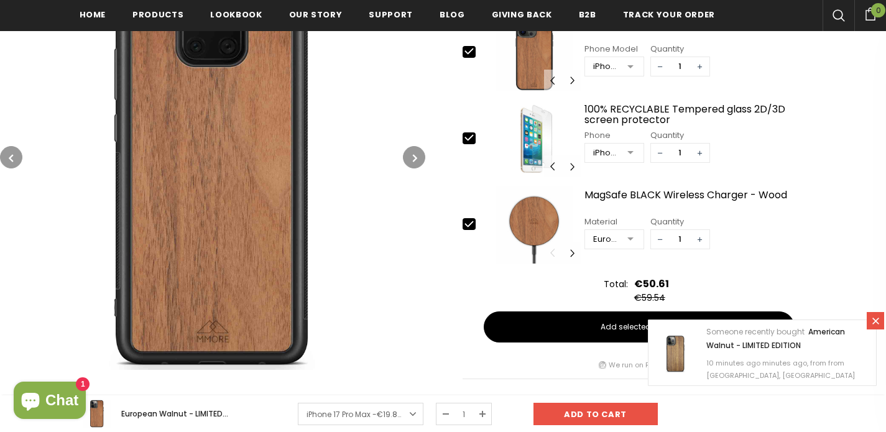
click at [413, 146] on button "button" at bounding box center [414, 157] width 22 height 22
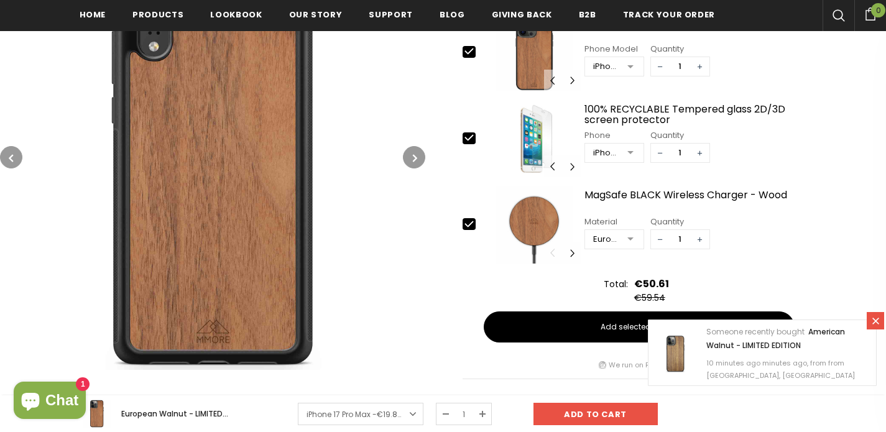
click at [413, 146] on button "button" at bounding box center [414, 157] width 22 height 22
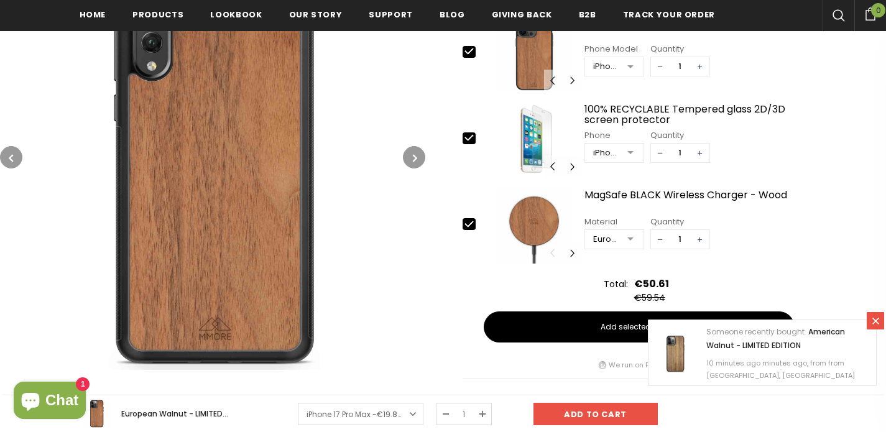
click at [413, 146] on button "button" at bounding box center [414, 157] width 22 height 22
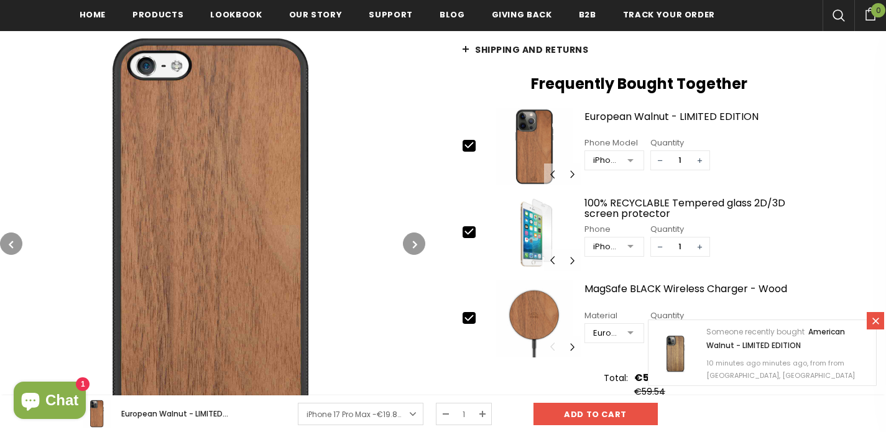
scroll to position [513, 0]
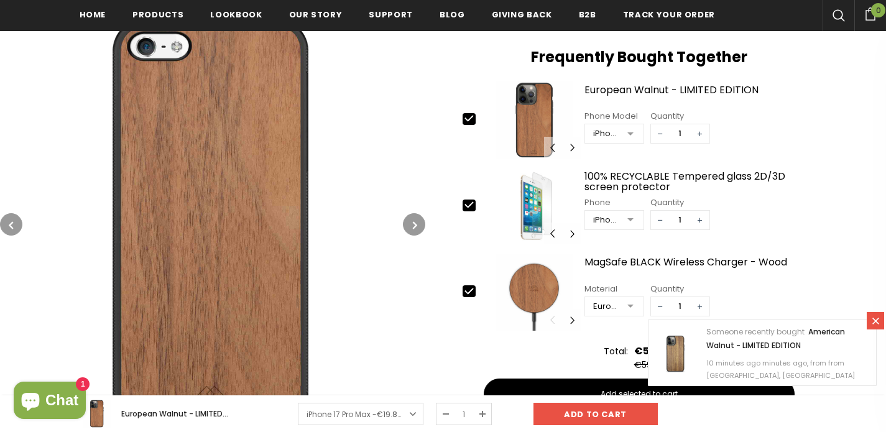
click at [413, 216] on button "button" at bounding box center [414, 224] width 22 height 22
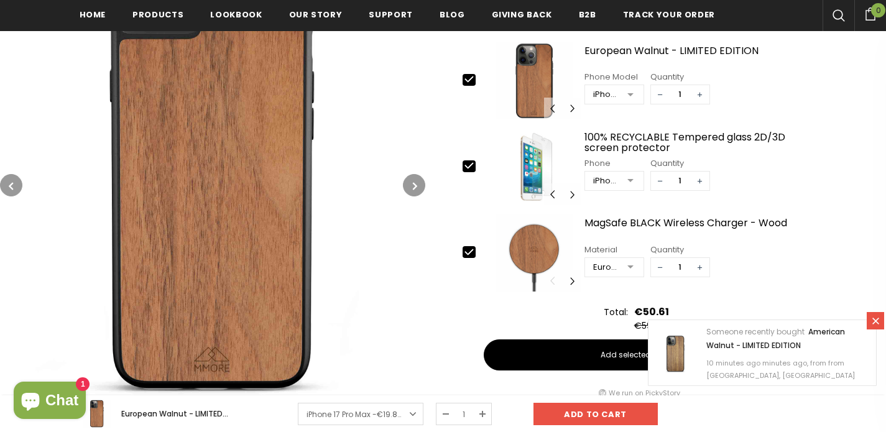
scroll to position [550, 0]
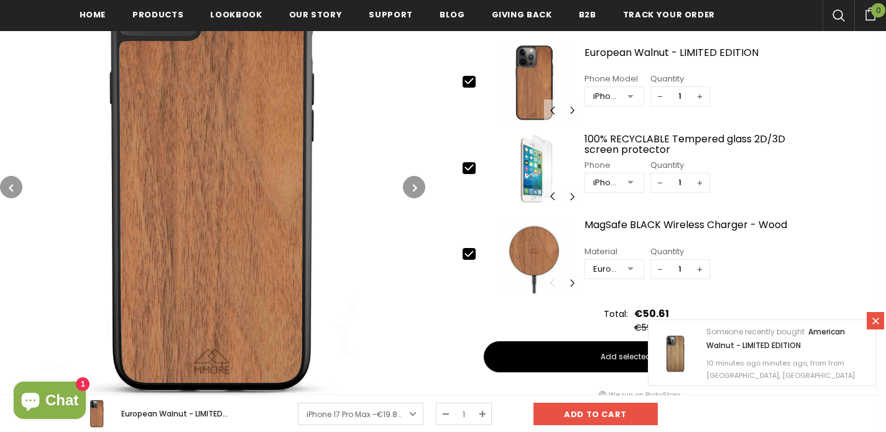
click at [413, 188] on icon "button" at bounding box center [415, 188] width 4 height 12
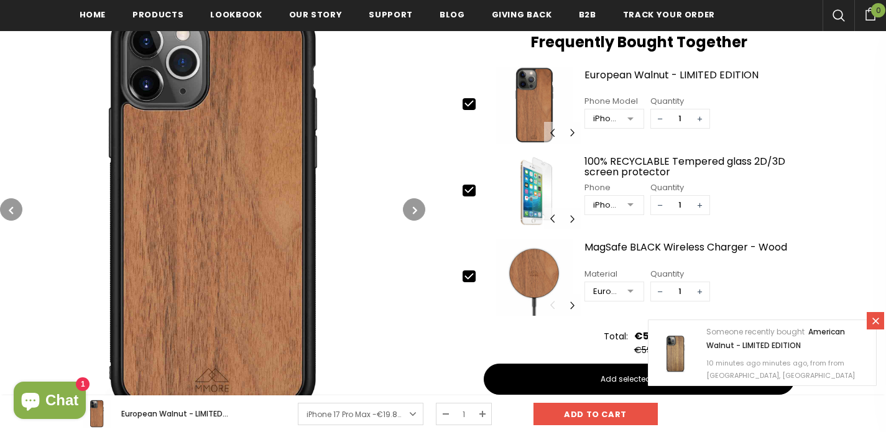
scroll to position [533, 0]
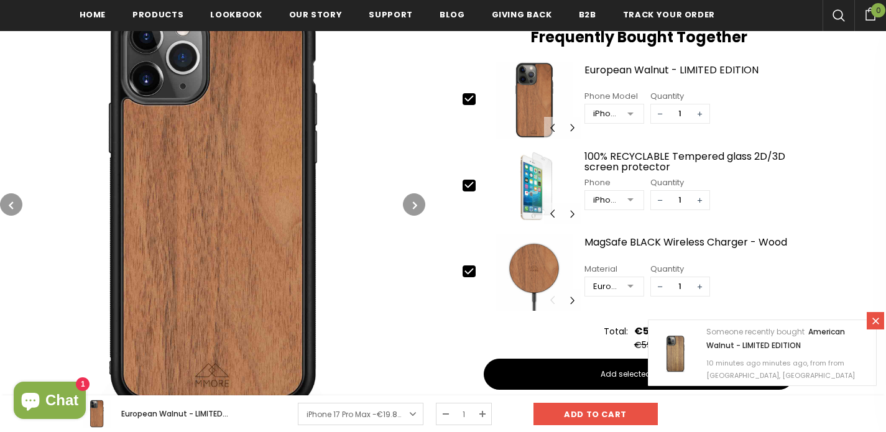
click at [270, 230] on img at bounding box center [212, 204] width 425 height 425
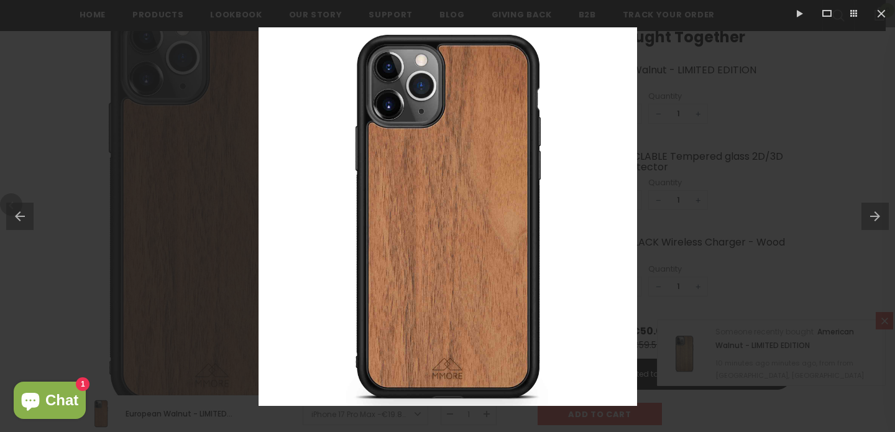
click at [402, 210] on img at bounding box center [448, 216] width 379 height 379
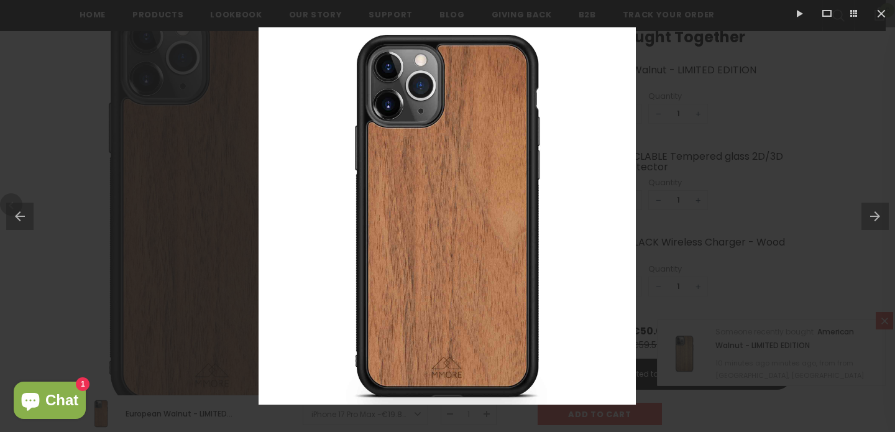
click at [402, 210] on img at bounding box center [447, 215] width 377 height 377
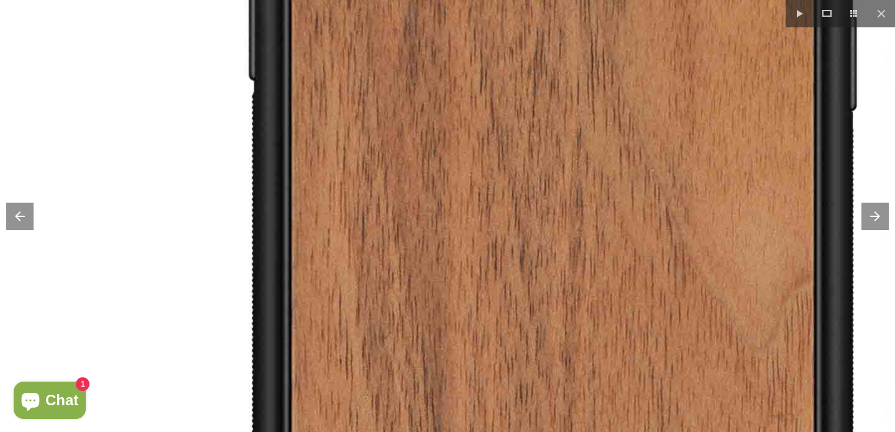
click at [402, 210] on img at bounding box center [552, 232] width 1244 height 1244
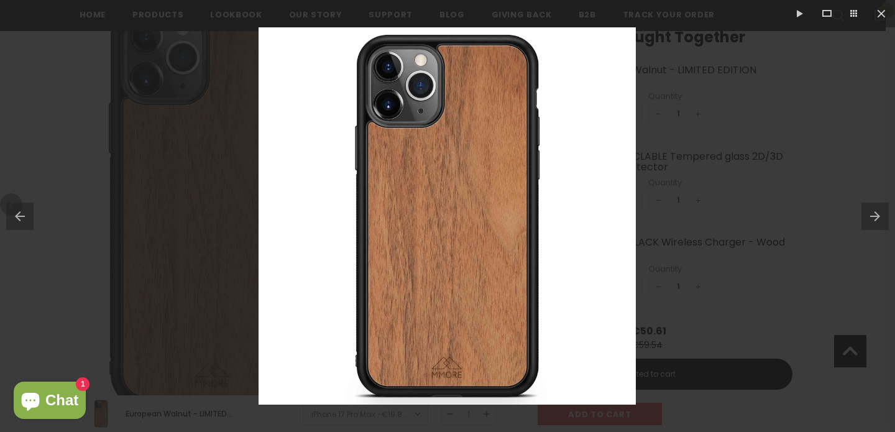
click at [32, 215] on button at bounding box center [17, 216] width 34 height 62
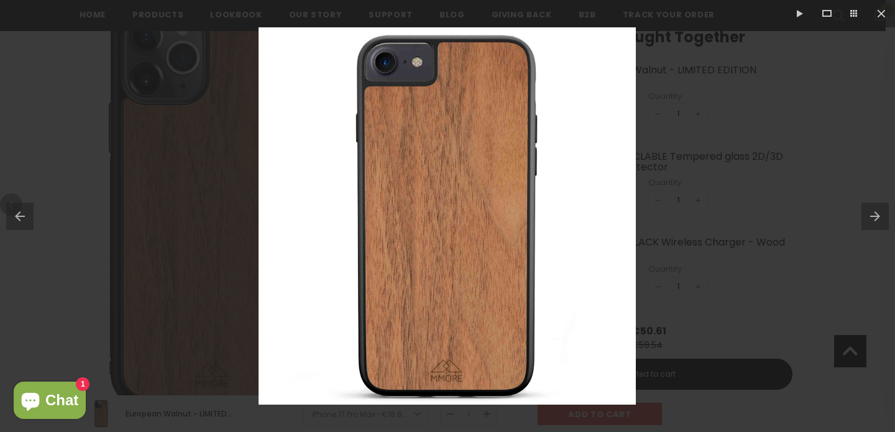
click at [32, 215] on button at bounding box center [17, 216] width 34 height 62
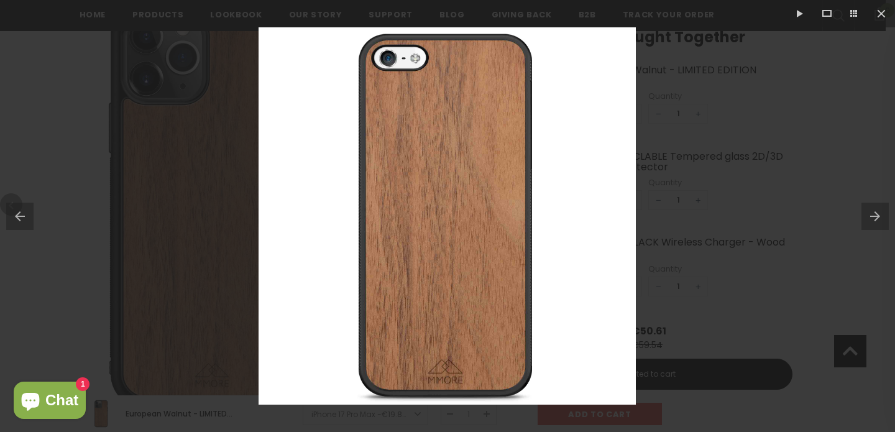
click at [32, 215] on button at bounding box center [17, 216] width 34 height 62
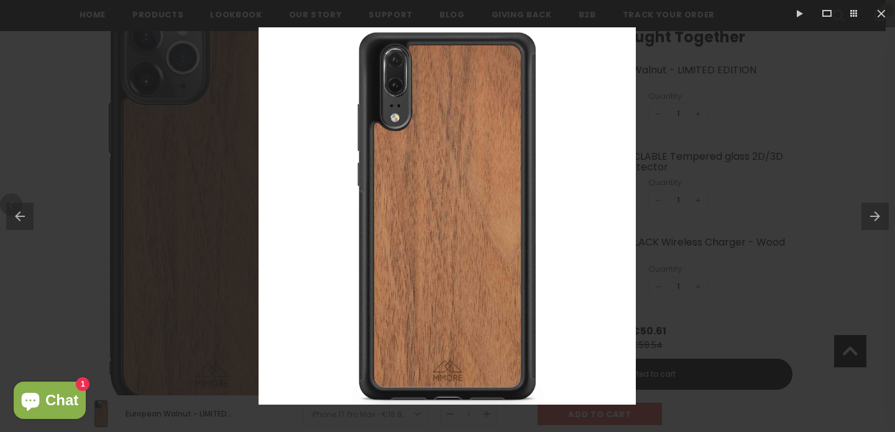
click at [32, 215] on button at bounding box center [17, 216] width 34 height 62
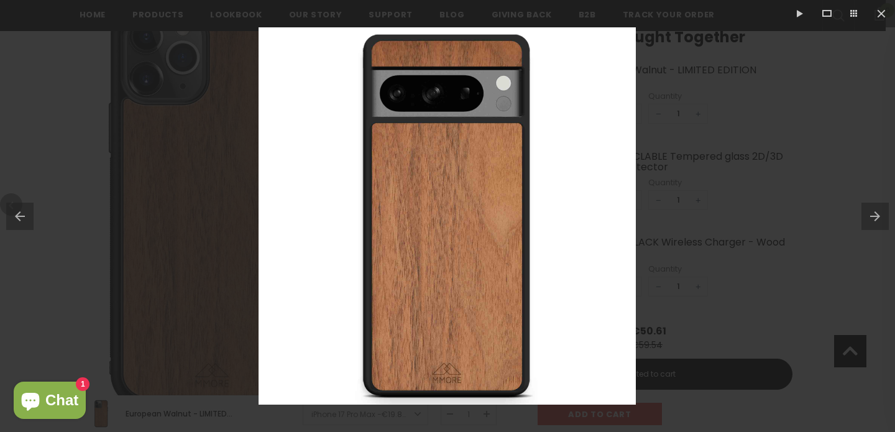
click at [32, 215] on button at bounding box center [17, 216] width 34 height 62
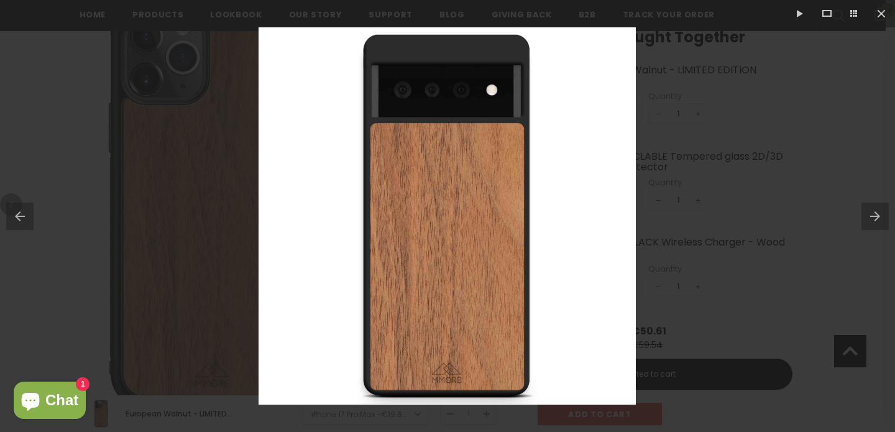
click at [32, 215] on button at bounding box center [17, 216] width 34 height 62
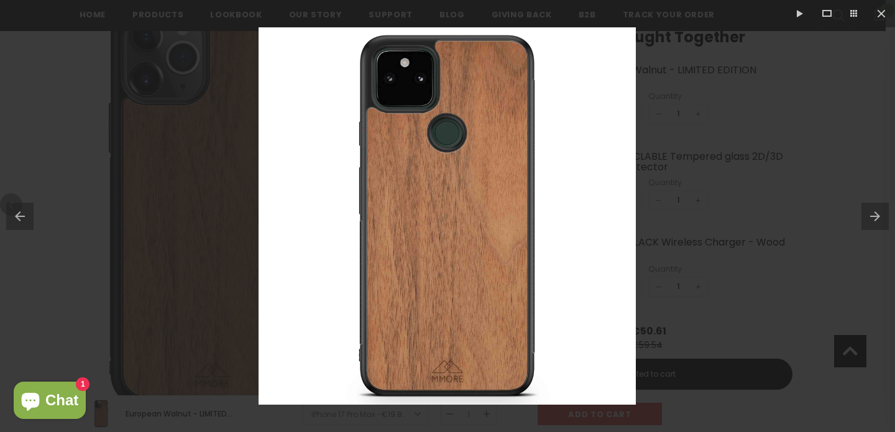
click at [32, 215] on button at bounding box center [17, 216] width 34 height 62
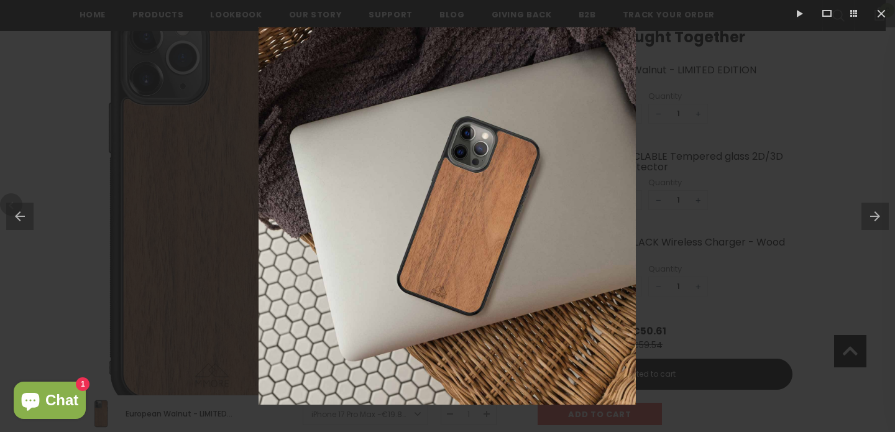
click at [32, 215] on button at bounding box center [17, 216] width 34 height 62
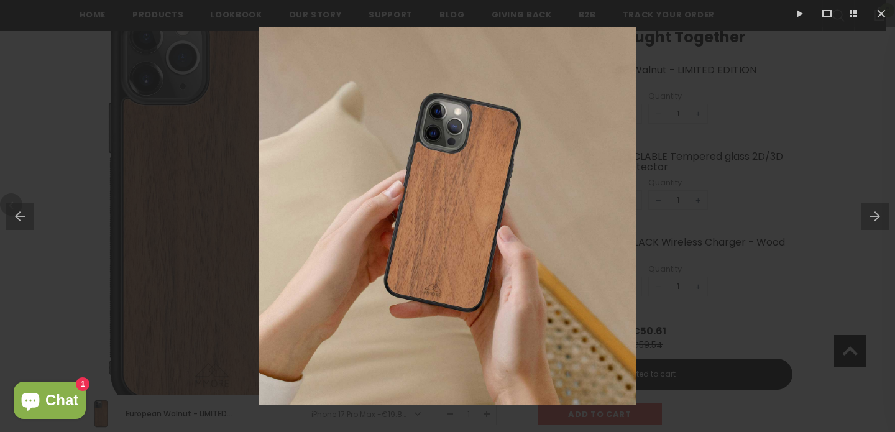
click at [32, 215] on button at bounding box center [17, 216] width 34 height 62
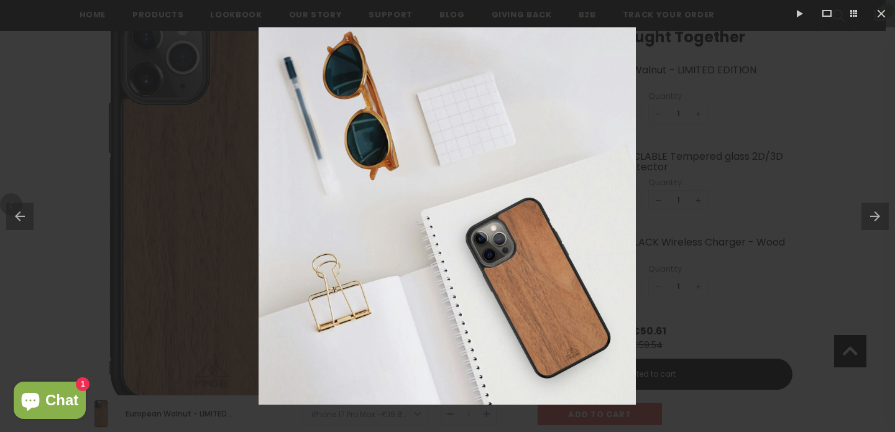
click at [13, 208] on button at bounding box center [17, 216] width 34 height 62
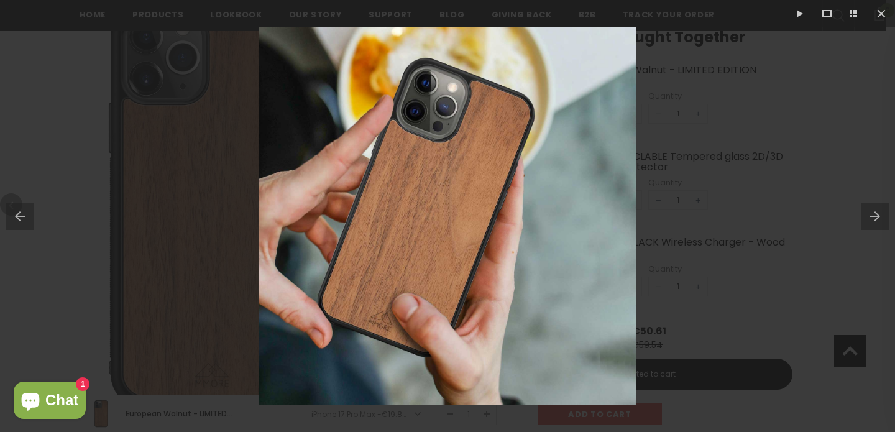
click at [15, 212] on button at bounding box center [17, 216] width 34 height 62
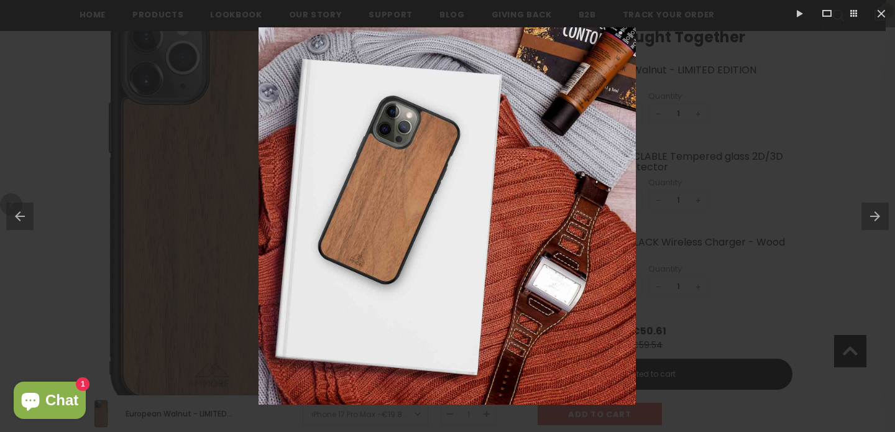
click at [15, 212] on button at bounding box center [17, 216] width 34 height 62
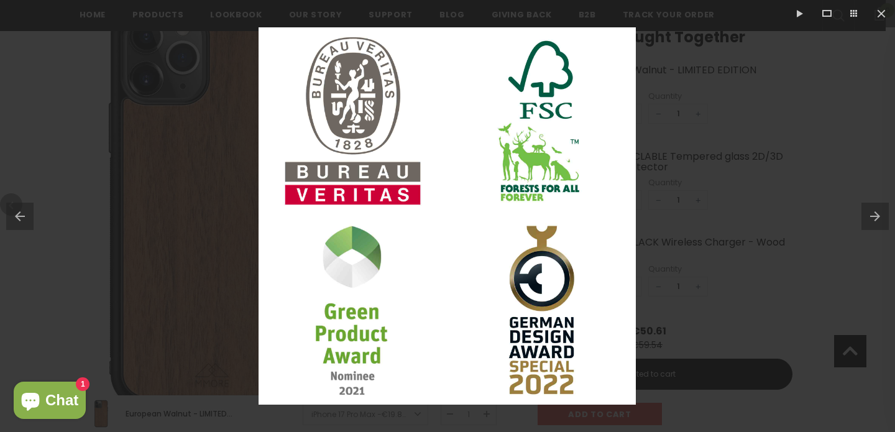
click at [867, 211] on button at bounding box center [879, 216] width 34 height 62
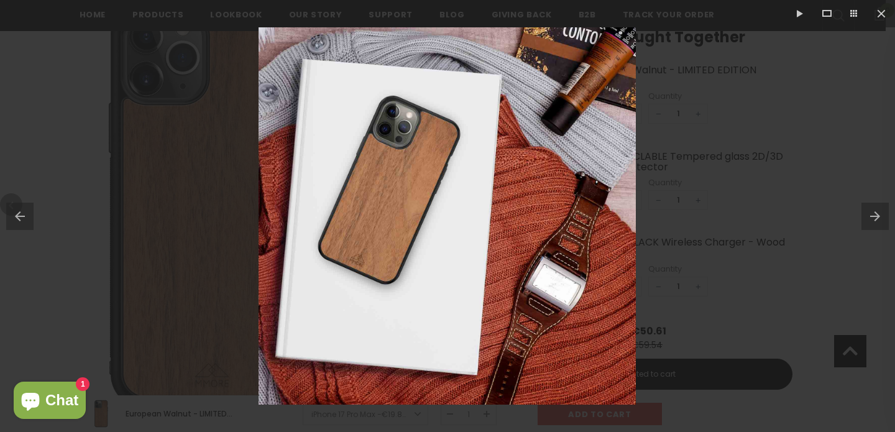
click at [872, 211] on button at bounding box center [879, 216] width 34 height 62
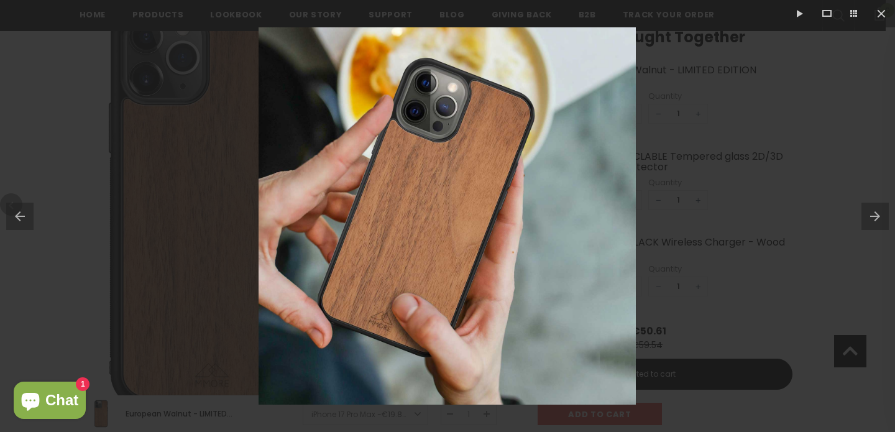
click at [55, 284] on div at bounding box center [447, 216] width 895 height 432
